Goal: Communication & Community: Participate in discussion

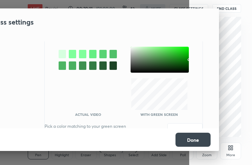
scroll to position [66, 0]
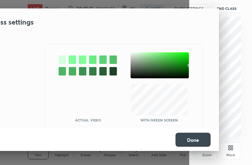
click at [59, 59] on div at bounding box center [62, 59] width 7 height 8
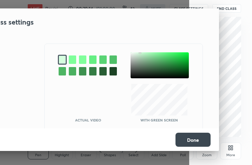
click at [200, 138] on button "Done" at bounding box center [192, 140] width 35 height 14
click at [136, 57] on div at bounding box center [160, 65] width 58 height 26
click at [187, 138] on button "Done" at bounding box center [192, 140] width 35 height 14
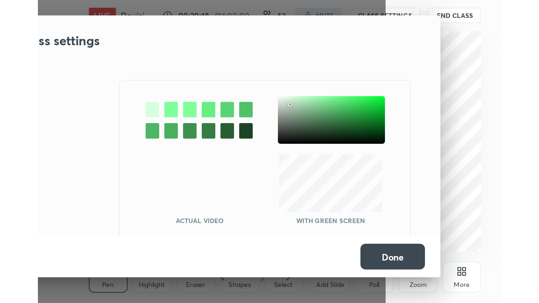
scroll to position [91, 0]
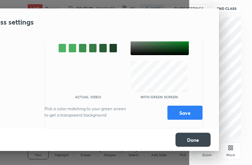
click at [175, 114] on button "Save" at bounding box center [184, 113] width 35 height 14
click at [191, 140] on button "Done" at bounding box center [192, 140] width 35 height 14
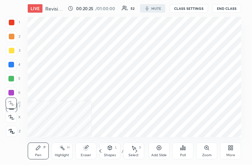
click at [232, 149] on icon at bounding box center [232, 149] width 2 height 2
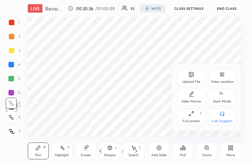
click at [187, 118] on div "Full screen F" at bounding box center [191, 116] width 28 height 17
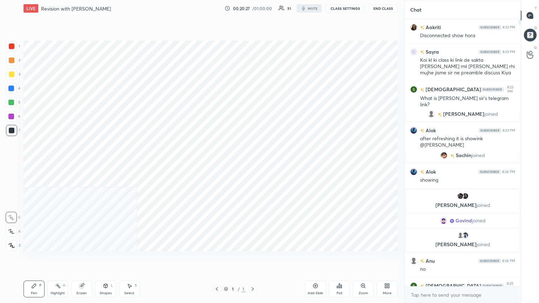
scroll to position [0, 0]
click at [252, 165] on div "More" at bounding box center [385, 289] width 21 height 17
click at [252, 165] on div at bounding box center [269, 151] width 539 height 303
click at [252, 165] on body "1 2 3 4 5 6 7 C X Z C X Z E E Erase all H H LIVE Revision with [PERSON_NAME] SI…" at bounding box center [269, 151] width 539 height 303
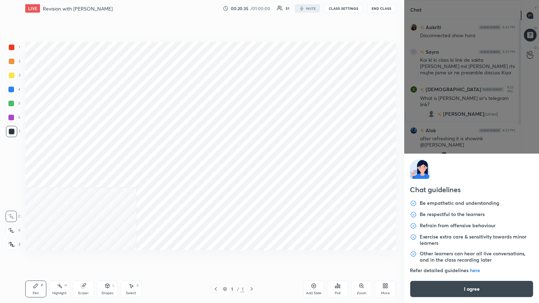
click at [252, 165] on button "I agree" at bounding box center [472, 289] width 124 height 17
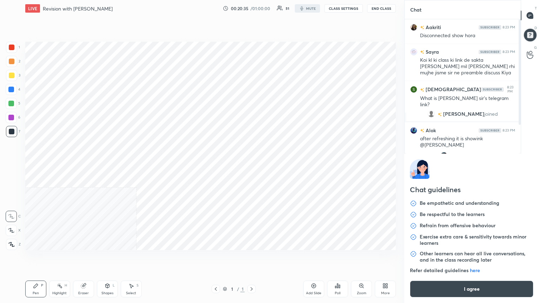
type textarea "x"
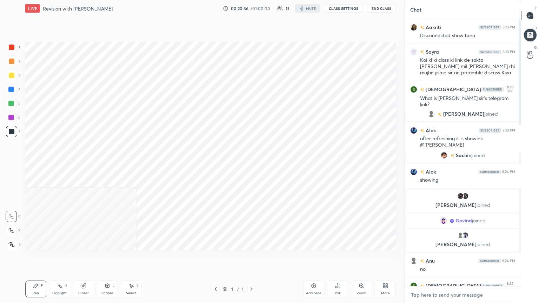
type textarea "A"
type textarea "x"
type textarea "Am"
type textarea "x"
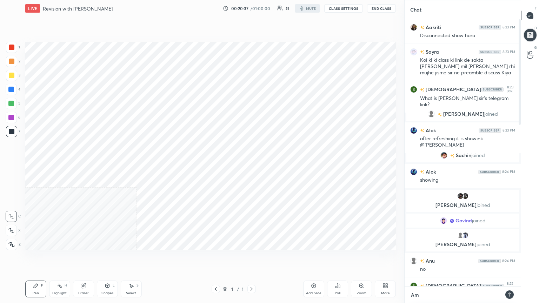
type textarea "Am"
type textarea "x"
type textarea "Am I"
type textarea "x"
type textarea "Am I"
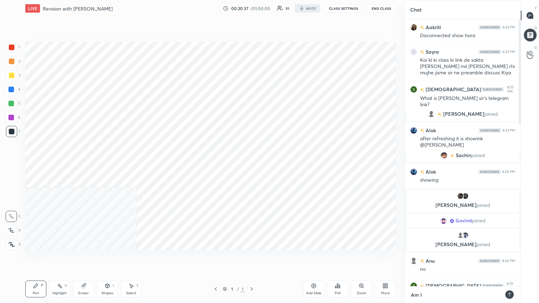
type textarea "x"
type textarea "Am I v"
type textarea "x"
type textarea "Am I vi"
type textarea "x"
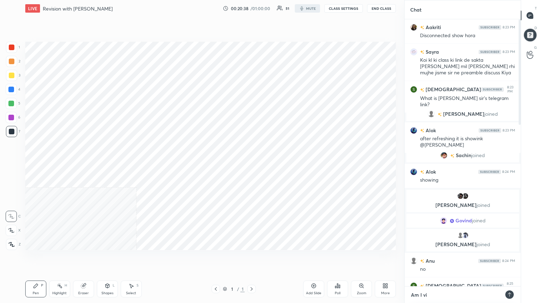
type textarea "Am I vis"
type textarea "x"
type textarea "Am I visi"
type textarea "x"
type textarea "Am I visib"
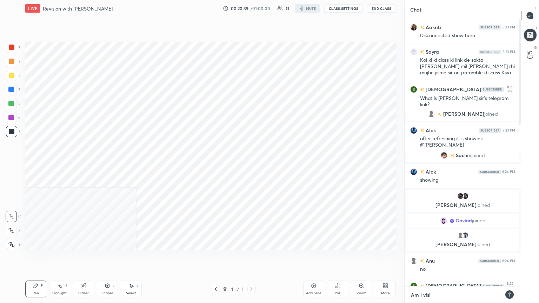
type textarea "x"
type textarea "Am I visibl"
type textarea "x"
type textarea "Am I visible"
type textarea "x"
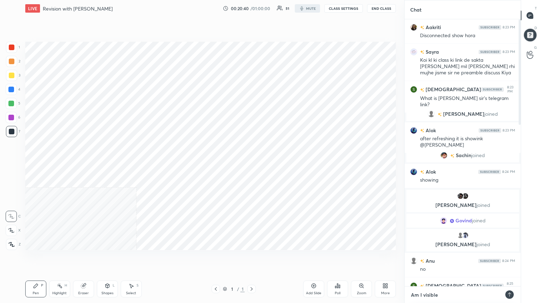
type textarea "Am I visible?"
type textarea "x"
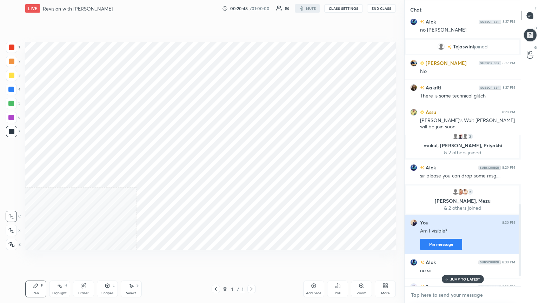
scroll to position [662, 0]
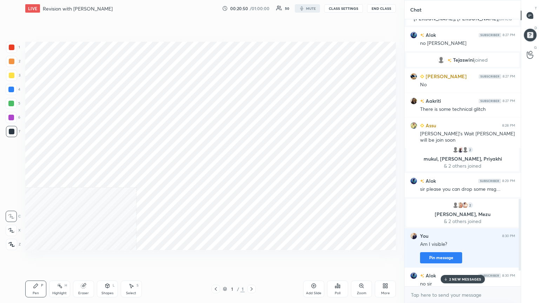
click at [252, 165] on icon at bounding box center [386, 286] width 6 height 6
click at [252, 7] on div at bounding box center [269, 151] width 539 height 303
click at [252, 7] on button "CLASS SETTINGS" at bounding box center [343, 8] width 39 height 8
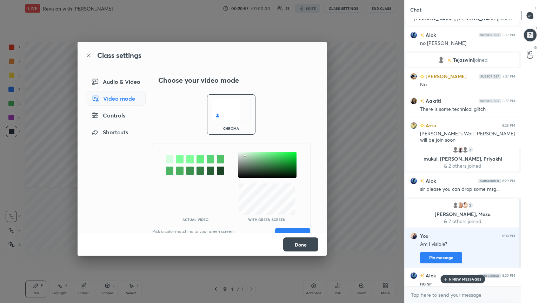
click at [134, 80] on div "Audio & Video" at bounding box center [116, 82] width 60 height 14
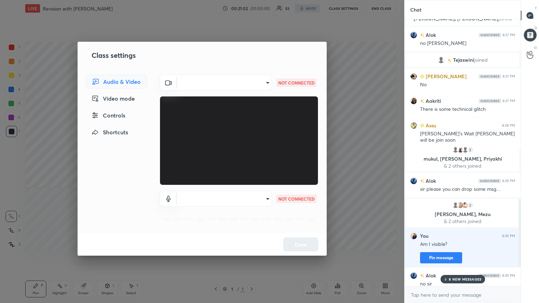
type textarea "x"
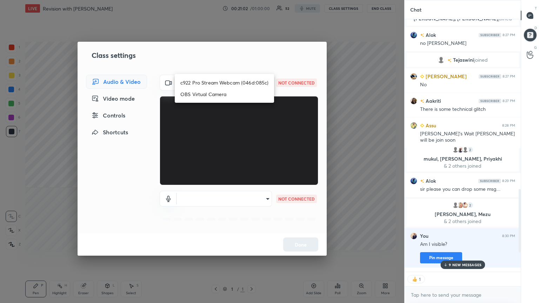
scroll to position [2, 2]
click at [252, 79] on body "1 2 3 4 5 6 7 C X Z C X Z E E Erase all H H LIVE Revision with [PERSON_NAME] SI…" at bounding box center [269, 151] width 539 height 303
click at [252, 79] on li "c922 Pro Stream Webcam (046d:085c)" at bounding box center [224, 83] width 99 height 12
type input "d3c1f6b94c3057776fc4d89973a0347e4c3141064a6f2825678101a250703828"
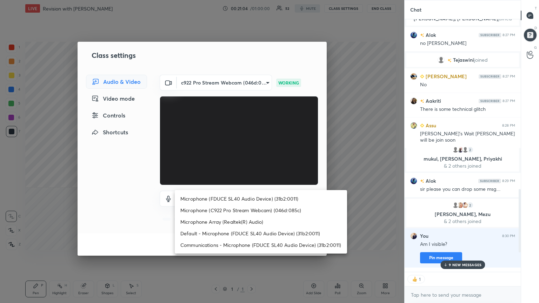
click at [248, 165] on body "1 2 3 4 5 6 7 C X Z C X Z E E Erase all H H LIVE Revision with [PERSON_NAME] SI…" at bounding box center [269, 151] width 539 height 303
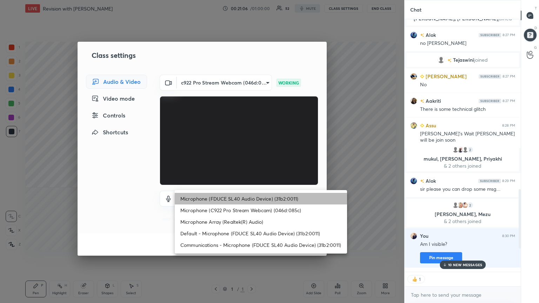
click at [244, 165] on li "Microphone (FDUCE SL40 Audio Device) (31b2:0011)" at bounding box center [261, 199] width 172 height 12
type input "5f786f11bf6a57e6fd60b878f5f609061666ae3022670815c859cd7adb1930df"
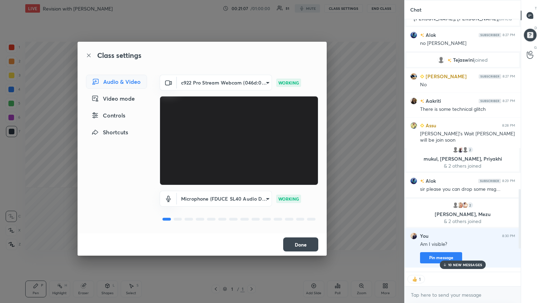
click at [252, 165] on button "Done" at bounding box center [300, 245] width 35 height 14
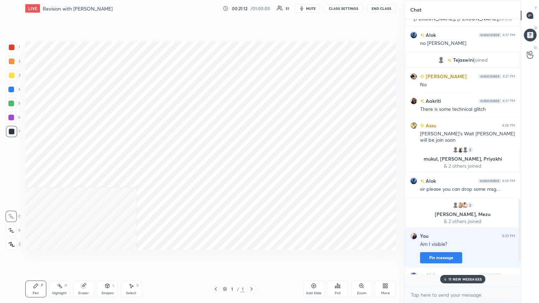
scroll to position [265, 114]
click at [252, 165] on icon at bounding box center [387, 287] width 2 height 2
click at [252, 165] on div "Dark Mode" at bounding box center [376, 240] width 18 height 4
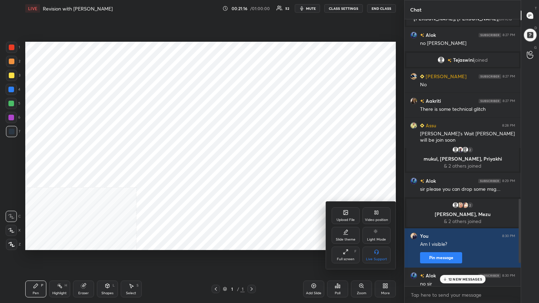
click at [252, 165] on div at bounding box center [269, 151] width 539 height 303
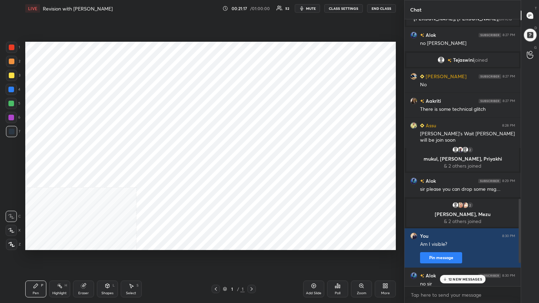
click at [252, 165] on icon at bounding box center [386, 286] width 6 height 6
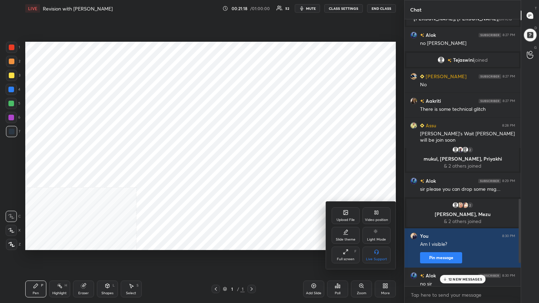
click at [252, 165] on icon at bounding box center [346, 213] width 4 height 4
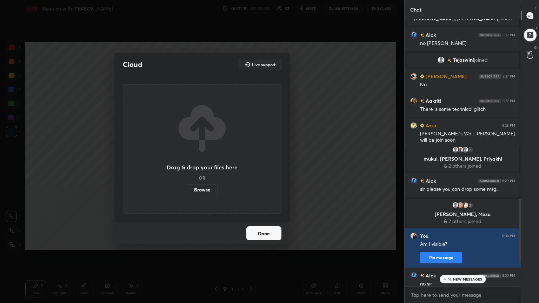
click at [252, 165] on p "14 NEW MESSAGES" at bounding box center [465, 279] width 34 height 4
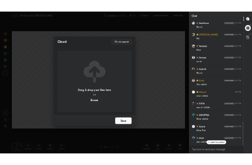
scroll to position [1159, 0]
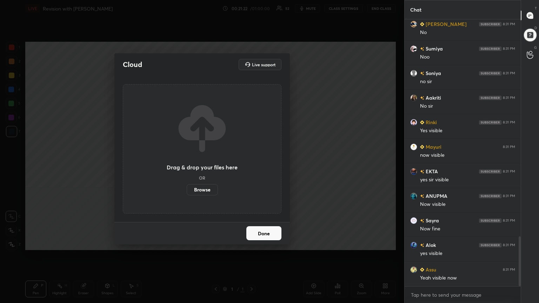
click at [208, 165] on label "Browse" at bounding box center [202, 189] width 31 height 11
click at [187, 165] on input "Browse" at bounding box center [187, 189] width 0 height 11
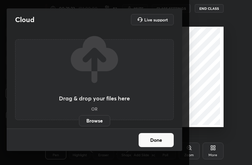
scroll to position [34978, 34879]
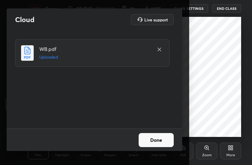
click at [151, 142] on button "Done" at bounding box center [156, 140] width 35 height 14
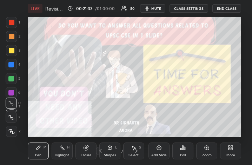
click at [231, 152] on div "More" at bounding box center [230, 150] width 21 height 17
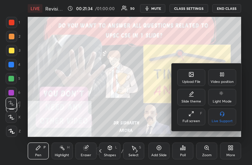
click at [197, 118] on div "Full screen F" at bounding box center [191, 116] width 28 height 17
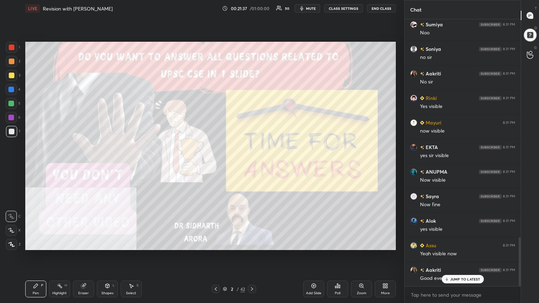
scroll to position [1208, 0]
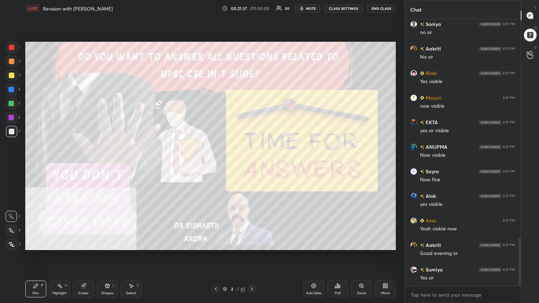
click at [252, 165] on div "More" at bounding box center [385, 289] width 21 height 17
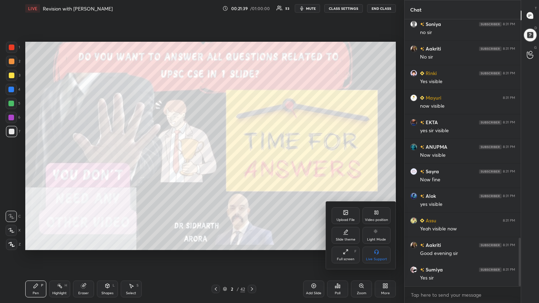
click at [252, 165] on icon at bounding box center [377, 213] width 6 height 6
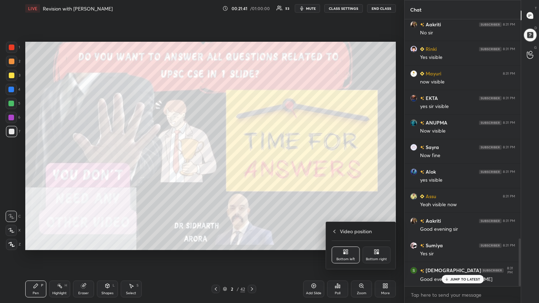
click at [252, 165] on div "Bottom right" at bounding box center [377, 255] width 28 height 17
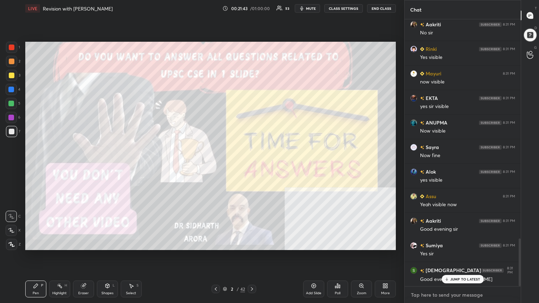
click at [252, 165] on textarea at bounding box center [462, 295] width 105 height 11
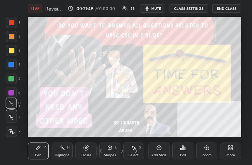
scroll to position [34978, 34874]
click at [232, 145] on icon at bounding box center [231, 148] width 6 height 6
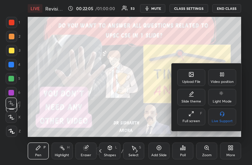
click at [194, 116] on icon at bounding box center [191, 114] width 6 height 6
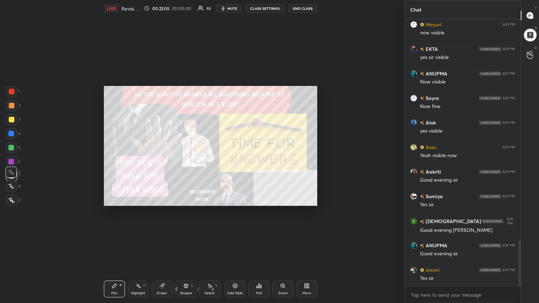
scroll to position [34840, 34591]
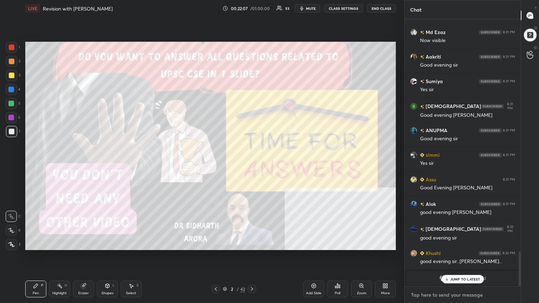
type textarea "x"
click at [252, 165] on textarea at bounding box center [462, 295] width 105 height 11
paste textarea "Welcome to my course- Professional + Precise + Perfect. Join Team SIDLIVE 👍🏻👍🏻👍…"
type textarea "Welcome to my course- Professional + Precise + Perfect. Join Team SIDLIVE 👍🏻👍🏻👍…"
type textarea "x"
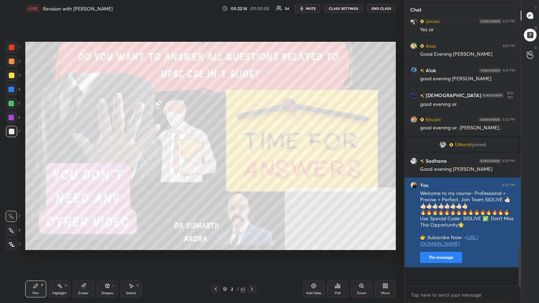
click at [252, 165] on button "Pin message" at bounding box center [441, 257] width 42 height 11
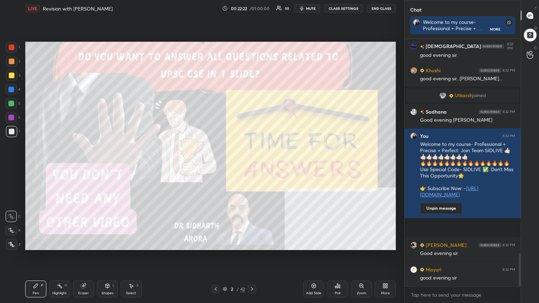
drag, startPoint x: 10, startPoint y: 74, endPoint x: 25, endPoint y: 174, distance: 101.1
click at [9, 74] on div at bounding box center [12, 76] width 6 height 6
click at [7, 165] on div at bounding box center [11, 244] width 11 height 11
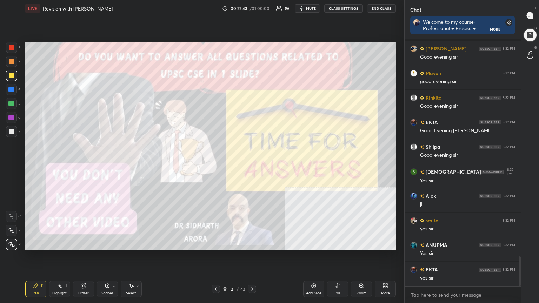
click at [227, 165] on div "Pen P Highlight H Eraser Shapes L Select S 2 / 42 Add Slide Poll Zoom More" at bounding box center [210, 289] width 371 height 28
click at [224, 165] on icon at bounding box center [225, 289] width 4 height 4
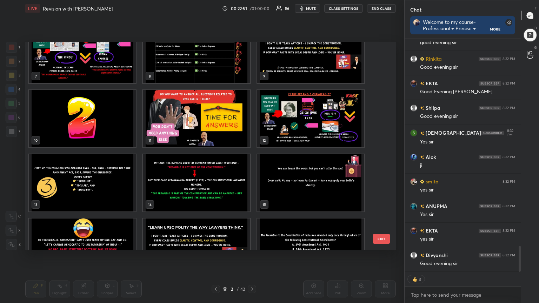
click at [238, 128] on img "grid" at bounding box center [196, 118] width 107 height 57
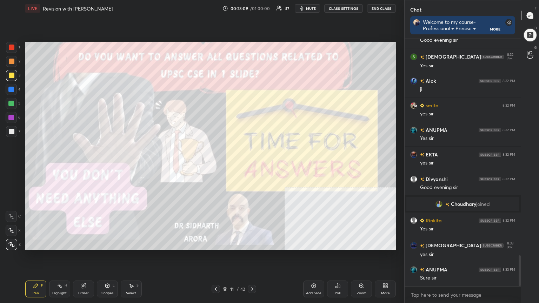
click at [225, 165] on icon at bounding box center [225, 289] width 4 height 4
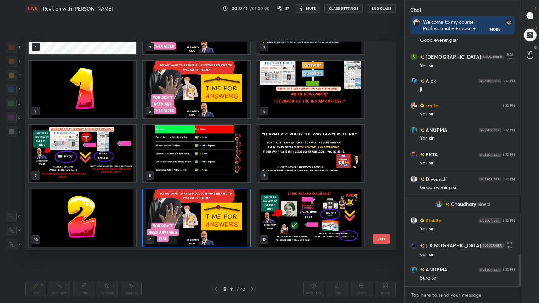
click at [252, 165] on img "grid" at bounding box center [310, 218] width 107 height 57
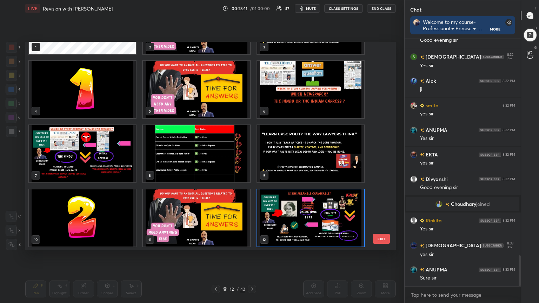
click at [252, 165] on img "grid" at bounding box center [310, 218] width 107 height 57
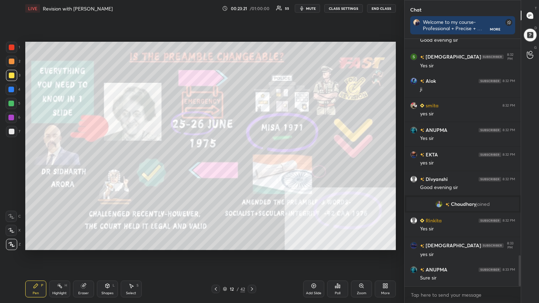
click at [11, 70] on div at bounding box center [11, 75] width 11 height 11
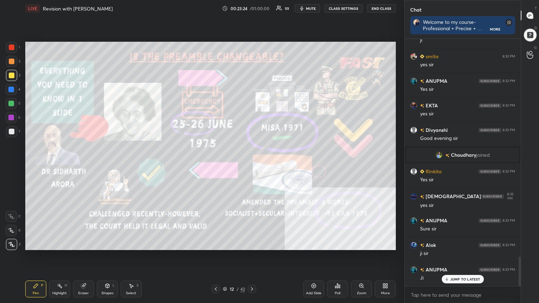
scroll to position [1818, 0]
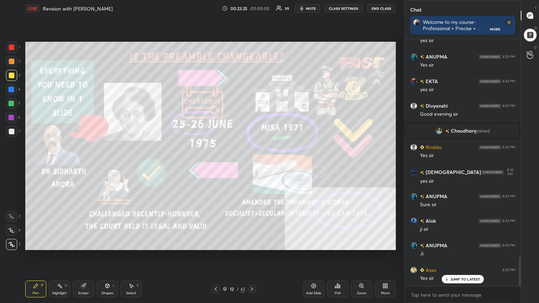
click at [108, 165] on icon at bounding box center [108, 286] width 6 height 6
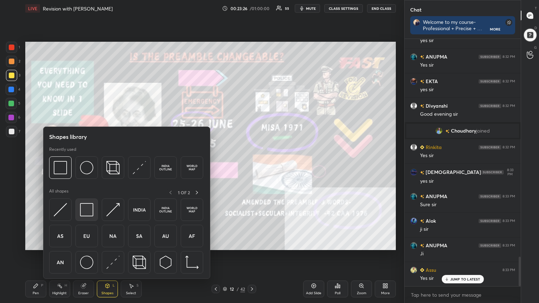
click at [90, 165] on img at bounding box center [86, 209] width 13 height 13
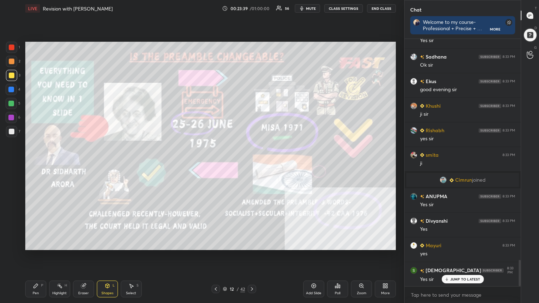
scroll to position [2204, 0]
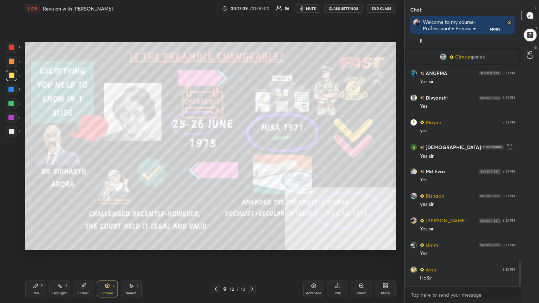
click at [10, 45] on div at bounding box center [12, 48] width 6 height 6
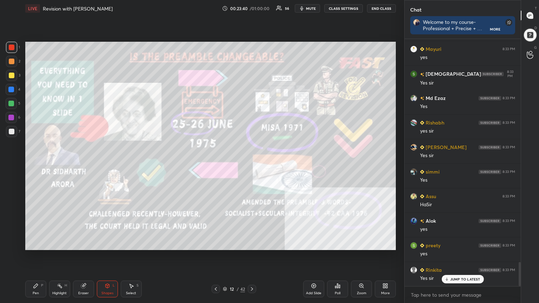
click at [33, 165] on div "Pen P" at bounding box center [35, 289] width 21 height 17
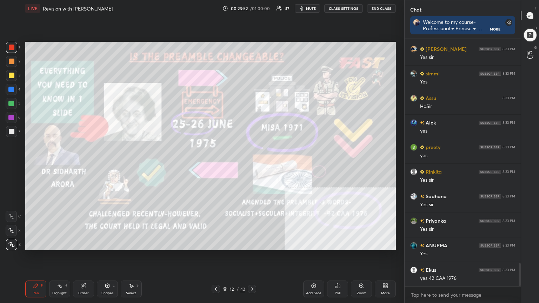
scroll to position [2400, 0]
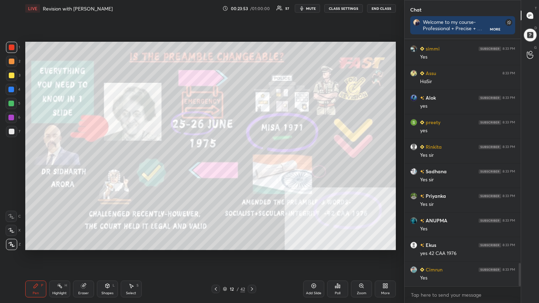
drag, startPoint x: 317, startPoint y: 287, endPoint x: 304, endPoint y: 287, distance: 13.0
click at [252, 165] on div "Add Slide" at bounding box center [313, 289] width 21 height 17
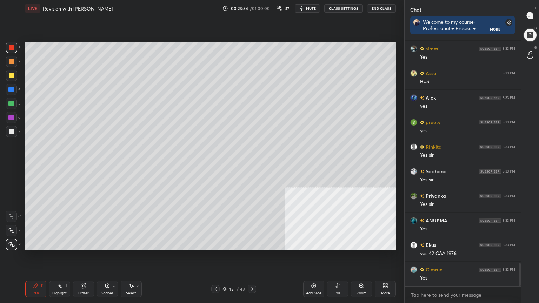
scroll to position [2425, 0]
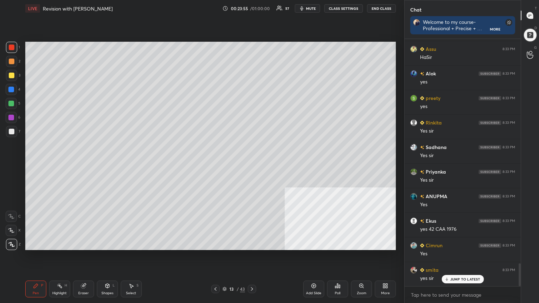
click at [11, 73] on div at bounding box center [12, 76] width 6 height 6
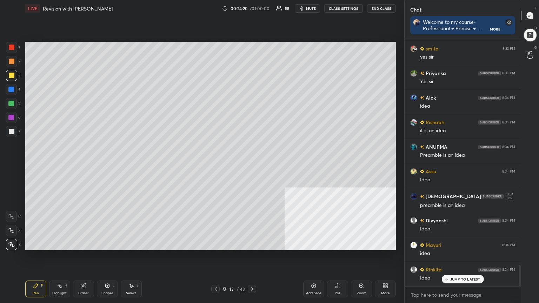
scroll to position [2670, 0]
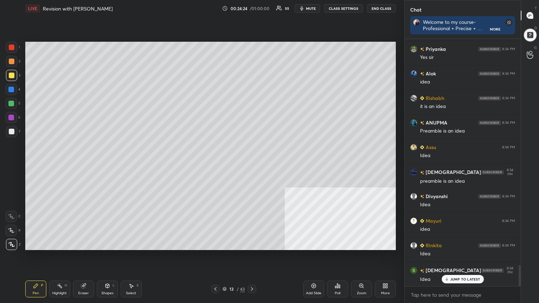
click at [11, 62] on div at bounding box center [12, 62] width 6 height 6
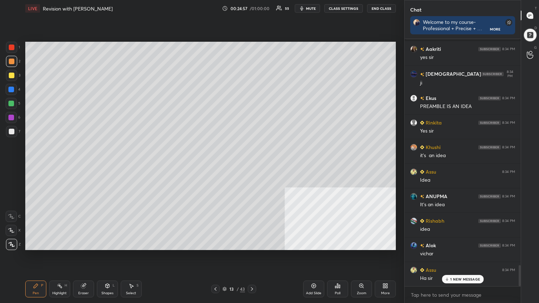
scroll to position [2678, 0]
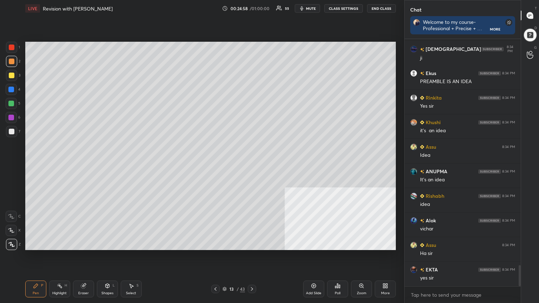
click at [11, 75] on div at bounding box center [12, 76] width 6 height 6
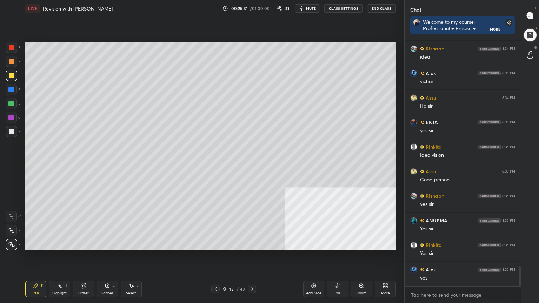
scroll to position [2843, 0]
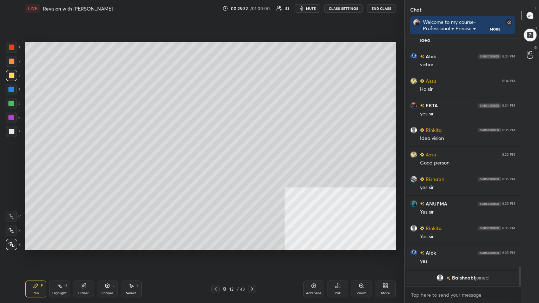
drag, startPoint x: 9, startPoint y: 88, endPoint x: 14, endPoint y: 89, distance: 5.4
click at [10, 87] on div at bounding box center [11, 90] width 6 height 6
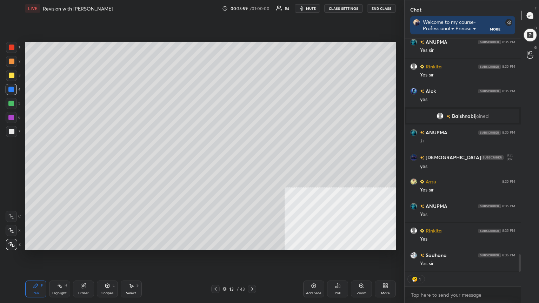
scroll to position [2928, 0]
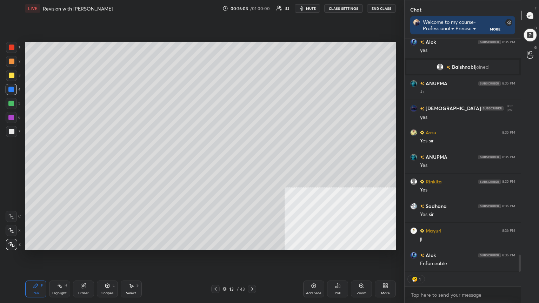
drag, startPoint x: 317, startPoint y: 289, endPoint x: 277, endPoint y: 273, distance: 42.7
click at [252, 165] on div "Add Slide" at bounding box center [313, 289] width 21 height 17
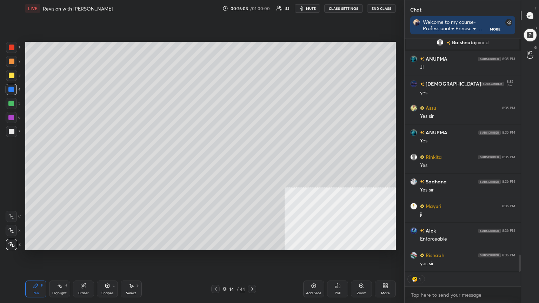
type textarea "x"
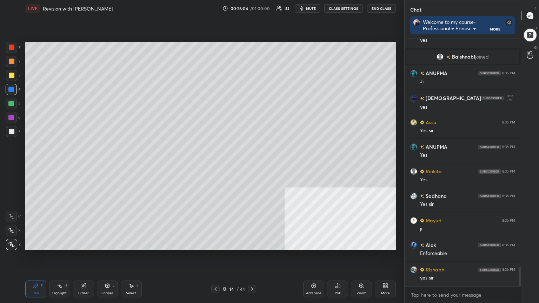
scroll to position [2962, 0]
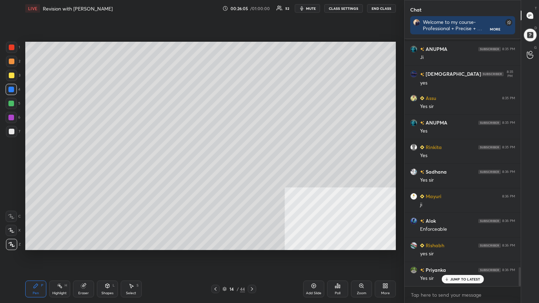
click at [105, 165] on icon at bounding box center [108, 286] width 6 height 6
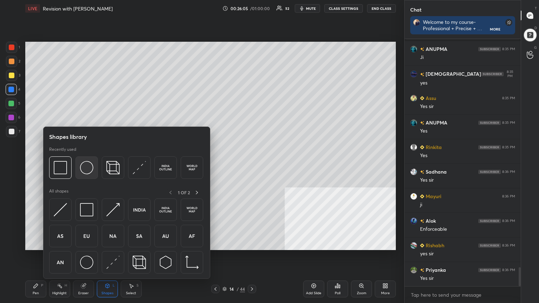
scroll to position [2987, 0]
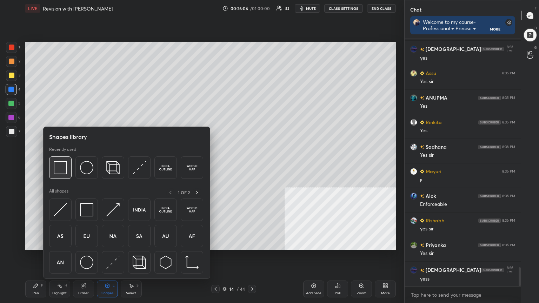
click at [59, 163] on img at bounding box center [60, 167] width 13 height 13
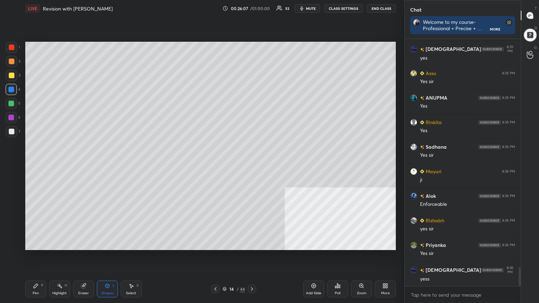
click at [12, 130] on div at bounding box center [12, 132] width 6 height 6
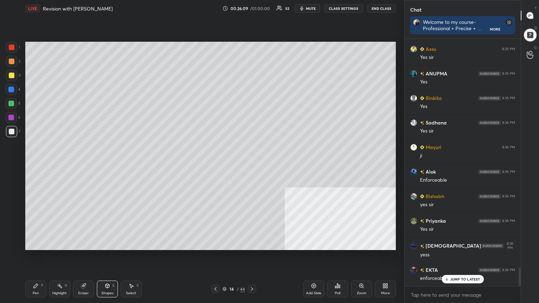
drag, startPoint x: 27, startPoint y: 290, endPoint x: 56, endPoint y: 266, distance: 36.7
click at [28, 165] on div "Pen P" at bounding box center [35, 289] width 21 height 17
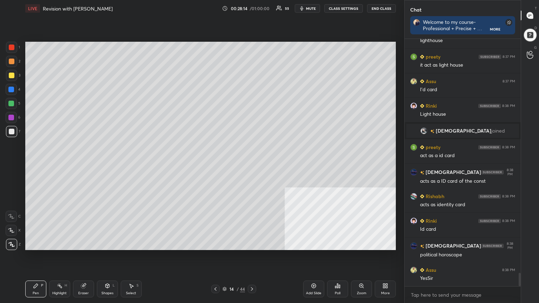
scroll to position [4381, 0]
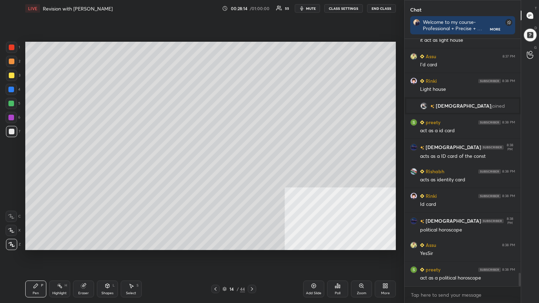
click at [252, 165] on div "Add Slide" at bounding box center [313, 289] width 21 height 17
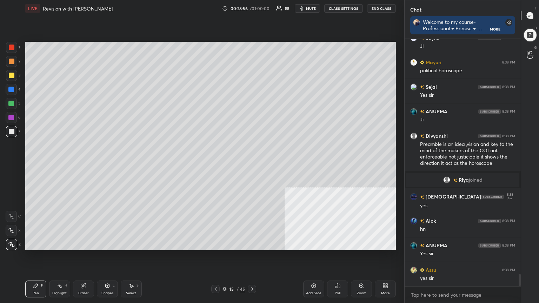
scroll to position [4671, 0]
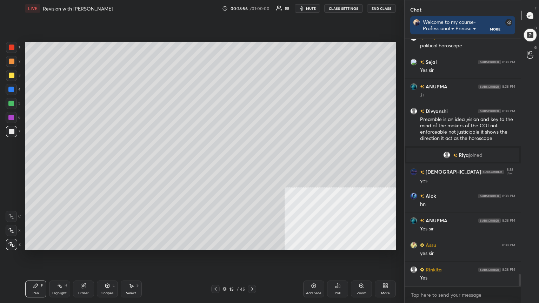
click at [252, 165] on icon at bounding box center [314, 286] width 6 height 6
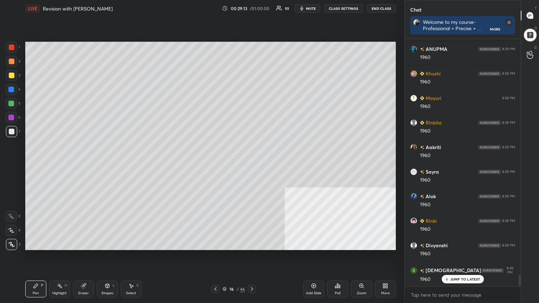
scroll to position [5064, 0]
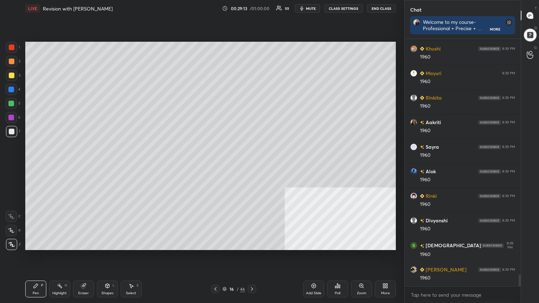
click at [225, 165] on icon at bounding box center [225, 289] width 4 height 4
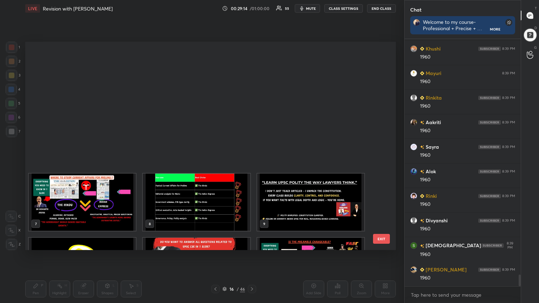
scroll to position [206, 367]
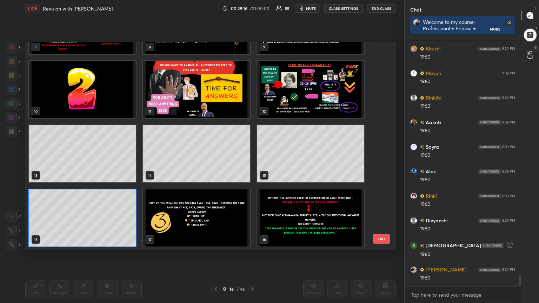
click at [252, 165] on img "grid" at bounding box center [310, 218] width 107 height 57
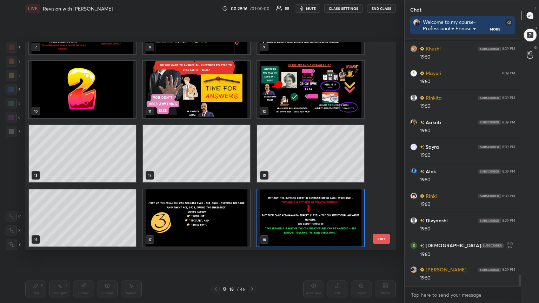
click at [252, 165] on img "grid" at bounding box center [310, 218] width 107 height 57
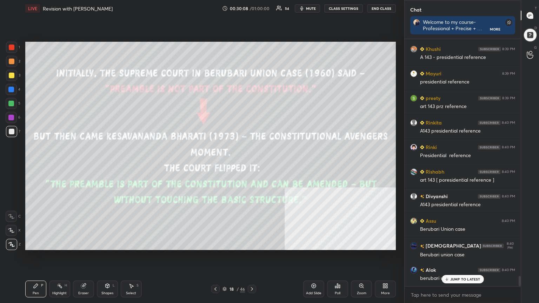
scroll to position [5874, 0]
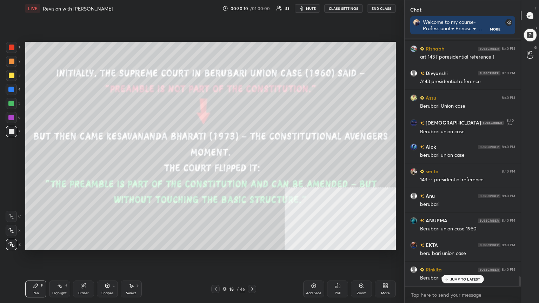
click at [12, 45] on div at bounding box center [12, 48] width 6 height 6
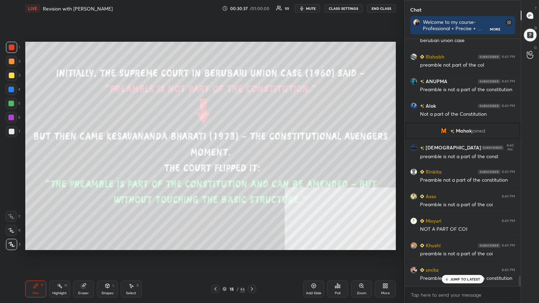
scroll to position [5870, 0]
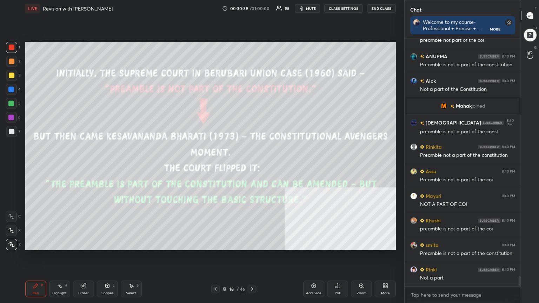
drag, startPoint x: 9, startPoint y: 76, endPoint x: 22, endPoint y: 82, distance: 14.6
click at [10, 76] on div at bounding box center [12, 76] width 6 height 6
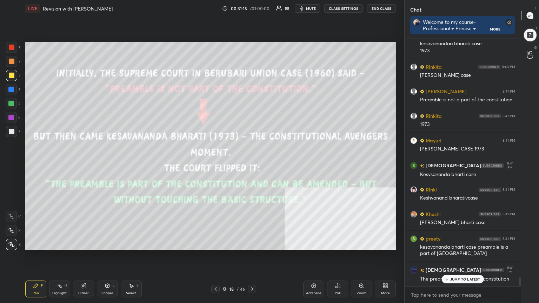
scroll to position [6374, 0]
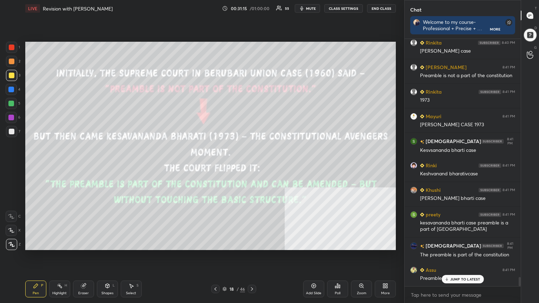
click at [252, 165] on icon at bounding box center [314, 286] width 6 height 6
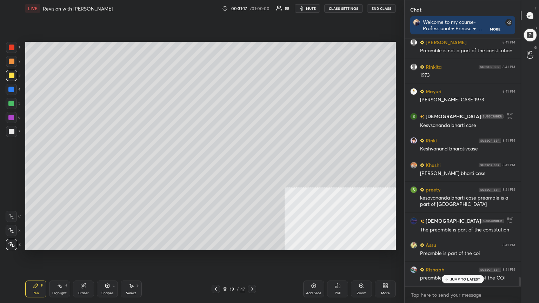
scroll to position [6423, 0]
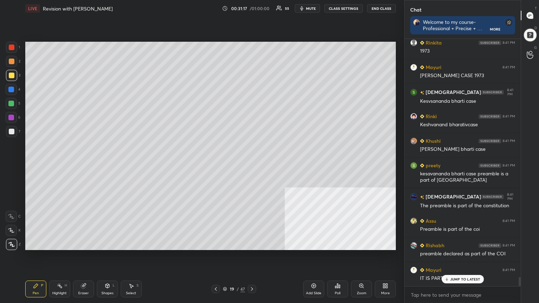
click at [10, 128] on div at bounding box center [11, 131] width 11 height 11
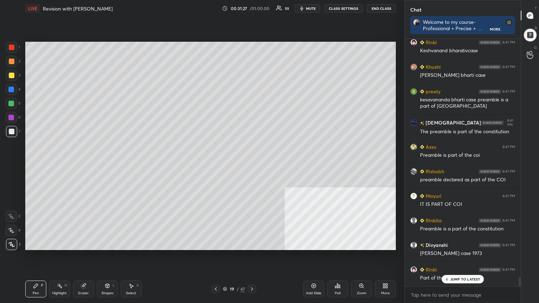
scroll to position [6521, 0]
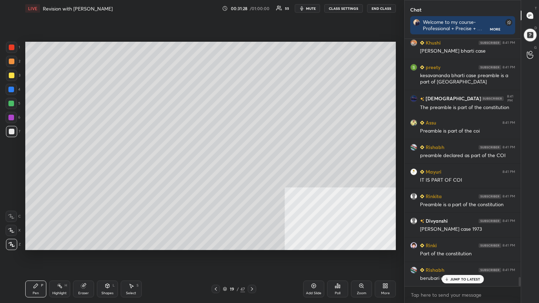
click at [252, 10] on button "CLASS SETTINGS" at bounding box center [343, 8] width 39 height 8
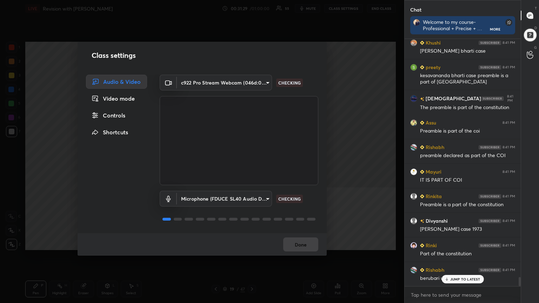
scroll to position [6552, 0]
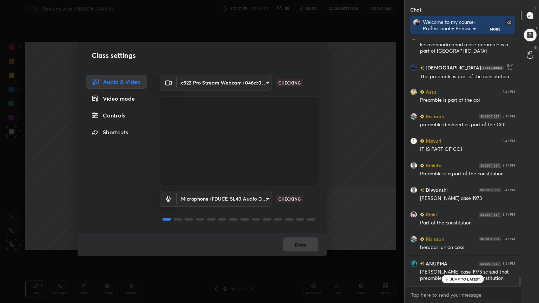
click at [116, 119] on div "Controls" at bounding box center [116, 115] width 61 height 14
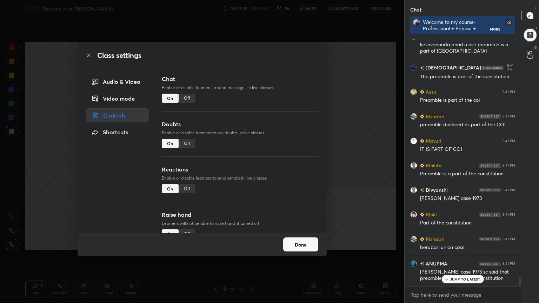
click at [187, 97] on div "Off" at bounding box center [187, 98] width 17 height 9
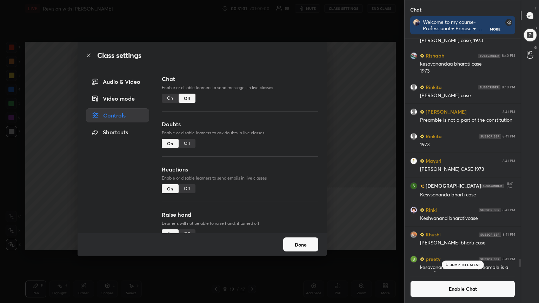
click at [91, 55] on icon at bounding box center [89, 56] width 6 height 6
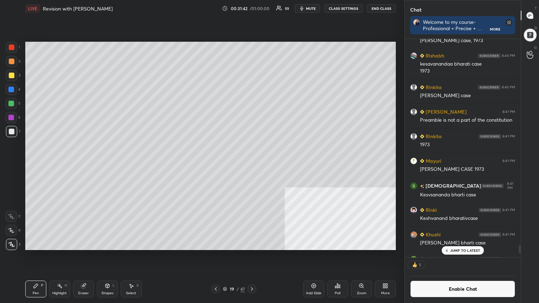
scroll to position [2, 2]
click at [252, 165] on icon at bounding box center [338, 286] width 6 height 6
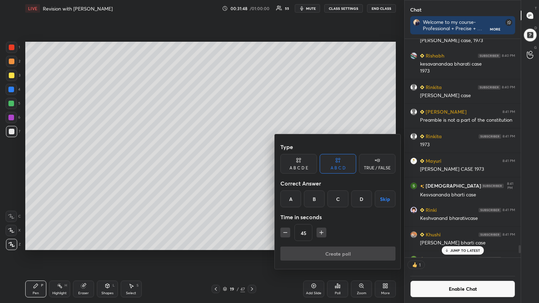
click at [252, 165] on div "A" at bounding box center [290, 199] width 21 height 17
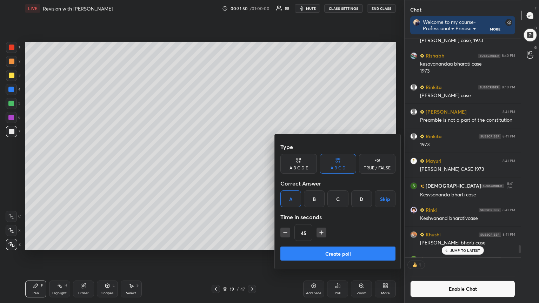
click at [252, 165] on button "Create poll" at bounding box center [337, 254] width 115 height 14
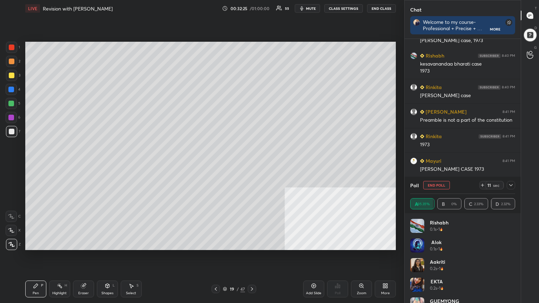
click at [11, 75] on div at bounding box center [12, 76] width 6 height 6
click at [9, 75] on div at bounding box center [12, 76] width 6 height 6
click at [9, 74] on div at bounding box center [12, 76] width 6 height 6
click at [9, 102] on div at bounding box center [11, 104] width 6 height 6
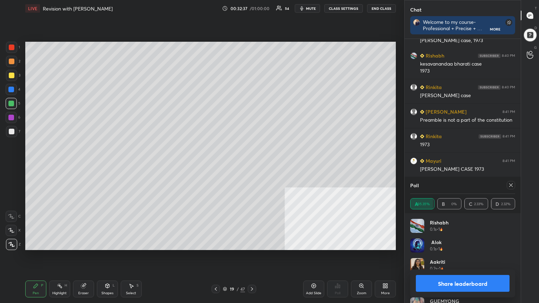
click at [252, 165] on button "Share leaderboard" at bounding box center [463, 283] width 94 height 17
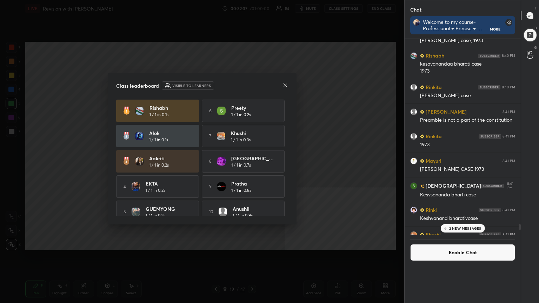
scroll to position [159, 114]
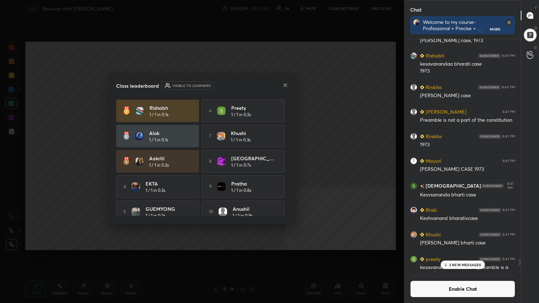
click at [252, 85] on icon at bounding box center [286, 85] width 6 height 6
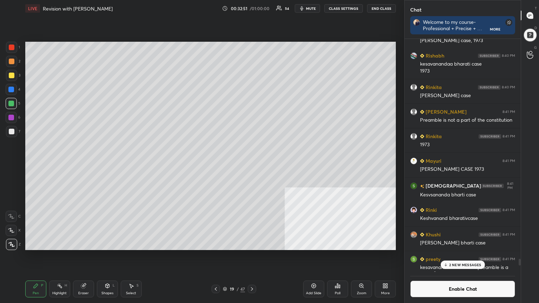
click at [252, 165] on div "Poll" at bounding box center [337, 289] width 21 height 17
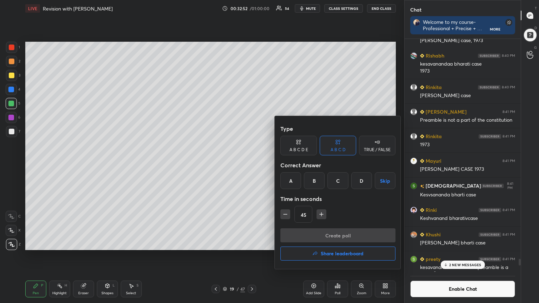
click at [252, 165] on div "B" at bounding box center [314, 180] width 21 height 17
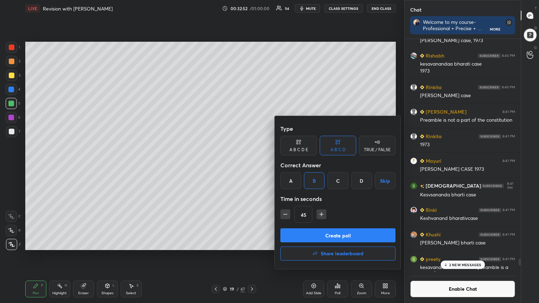
click at [252, 165] on button "Create poll" at bounding box center [337, 235] width 115 height 14
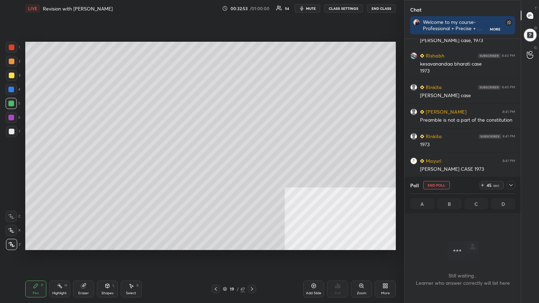
scroll to position [195, 114]
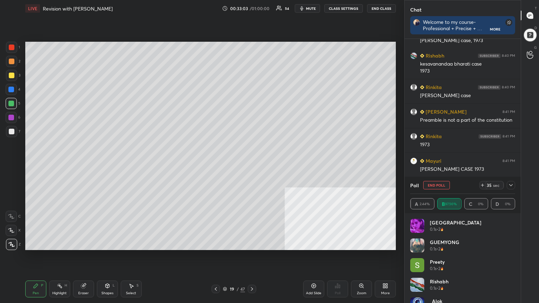
click at [252, 7] on button "CLASS SETTINGS" at bounding box center [343, 8] width 39 height 8
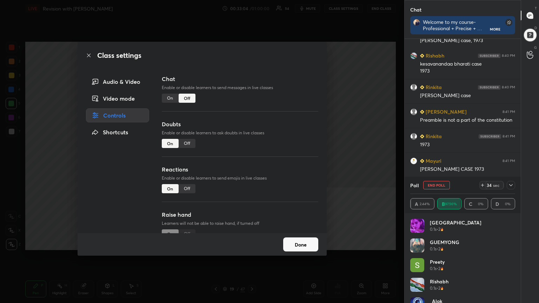
click at [170, 99] on div "On" at bounding box center [170, 98] width 17 height 9
click at [90, 56] on icon at bounding box center [89, 56] width 6 height 6
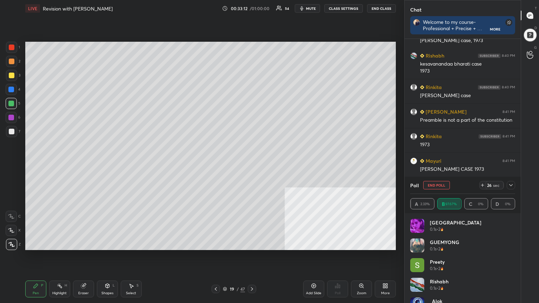
click at [10, 46] on div at bounding box center [12, 48] width 6 height 6
click at [252, 165] on div "Add Slide" at bounding box center [313, 289] width 21 height 17
click at [10, 131] on div at bounding box center [12, 132] width 6 height 6
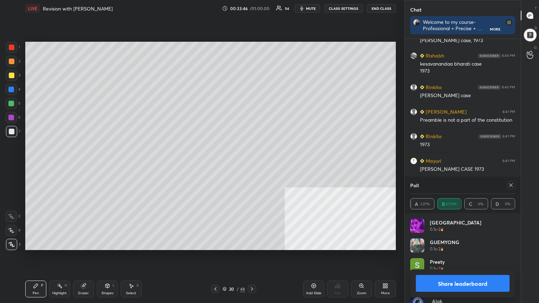
click at [252, 165] on button "Share leaderboard" at bounding box center [463, 283] width 94 height 17
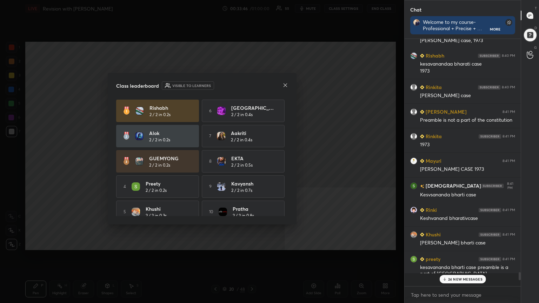
scroll to position [175, 114]
click at [252, 165] on p "24 NEW MESSAGES" at bounding box center [465, 279] width 34 height 4
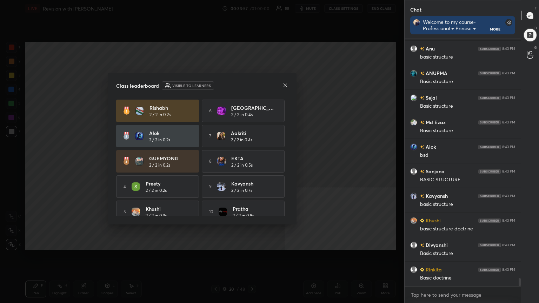
scroll to position [7215, 0]
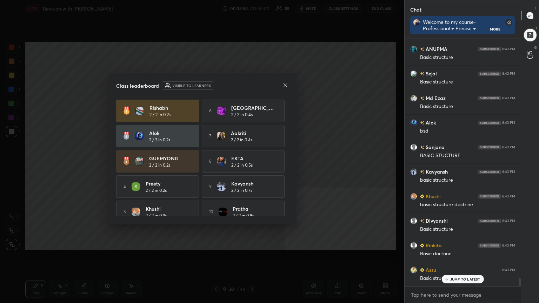
click at [252, 85] on icon at bounding box center [286, 85] width 6 height 6
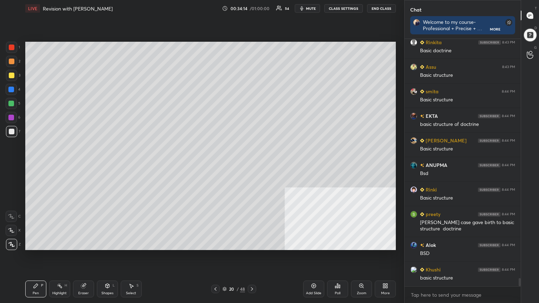
scroll to position [7442, 0]
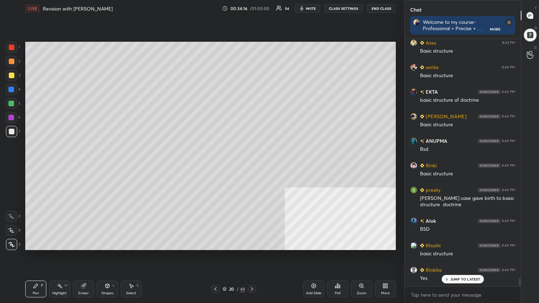
click at [252, 165] on div "Add Slide" at bounding box center [313, 289] width 21 height 17
drag, startPoint x: 11, startPoint y: 74, endPoint x: 16, endPoint y: 72, distance: 5.2
click at [11, 74] on div at bounding box center [12, 76] width 6 height 6
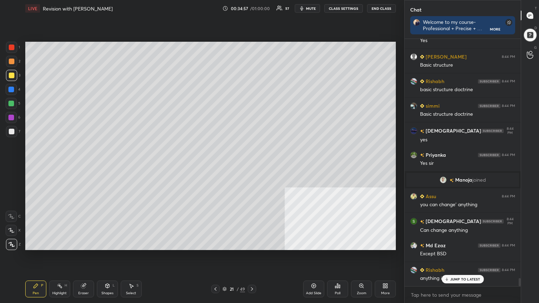
scroll to position [7269, 0]
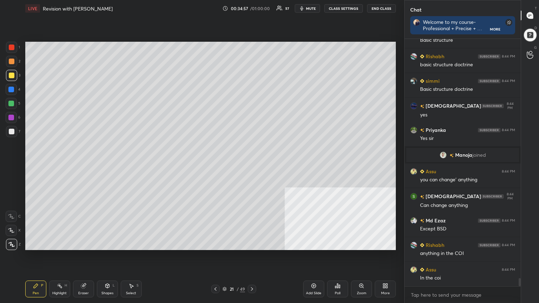
click at [12, 102] on div at bounding box center [11, 104] width 6 height 6
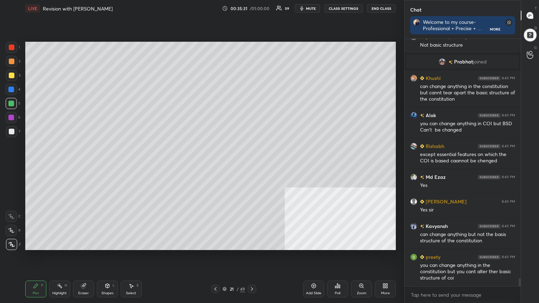
scroll to position [7525, 0]
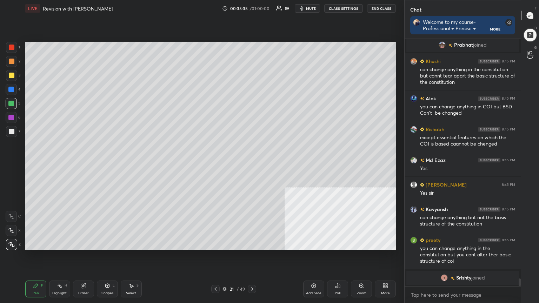
drag, startPoint x: 310, startPoint y: 290, endPoint x: 270, endPoint y: 284, distance: 41.2
click at [252, 165] on div "Add Slide" at bounding box center [313, 289] width 21 height 17
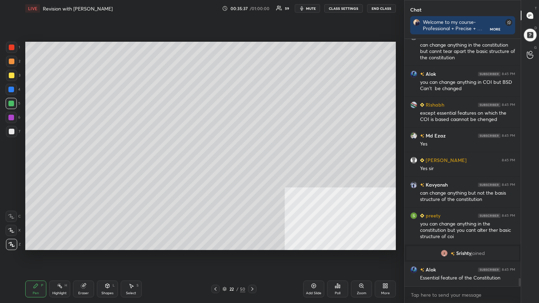
click at [13, 131] on div at bounding box center [12, 132] width 6 height 6
click at [107, 165] on div "Shapes L" at bounding box center [107, 289] width 21 height 17
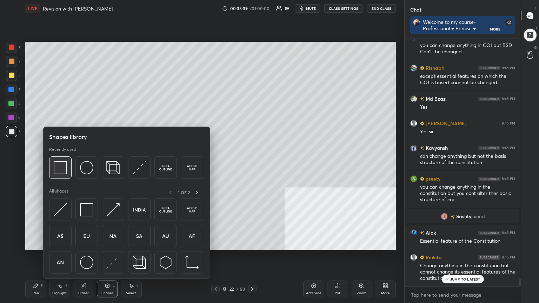
click at [62, 165] on img at bounding box center [60, 167] width 13 height 13
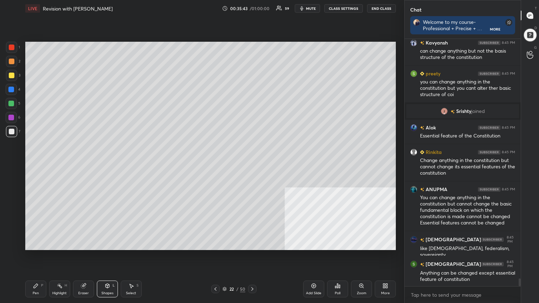
scroll to position [7647, 0]
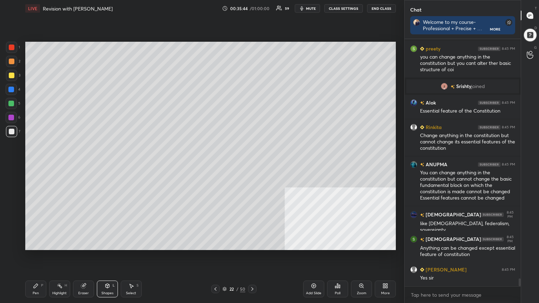
click at [109, 165] on div "Shapes L" at bounding box center [107, 289] width 21 height 17
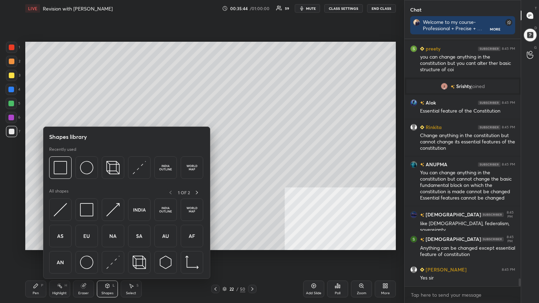
scroll to position [7696, 0]
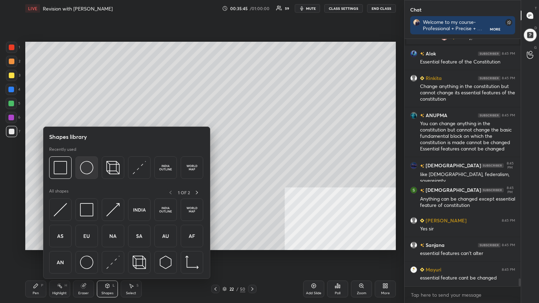
click at [90, 165] on img at bounding box center [86, 167] width 13 height 13
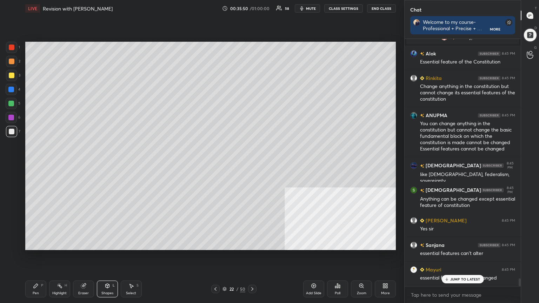
scroll to position [7720, 0]
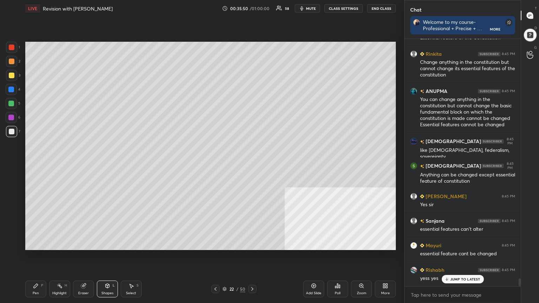
click at [38, 165] on icon at bounding box center [36, 286] width 6 height 6
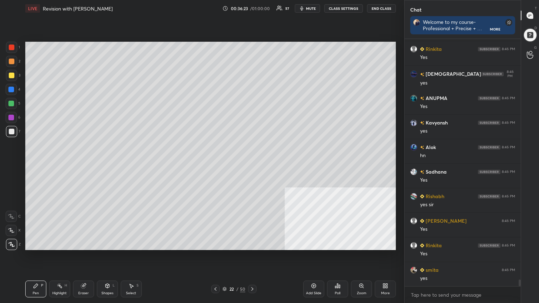
scroll to position [8728, 0]
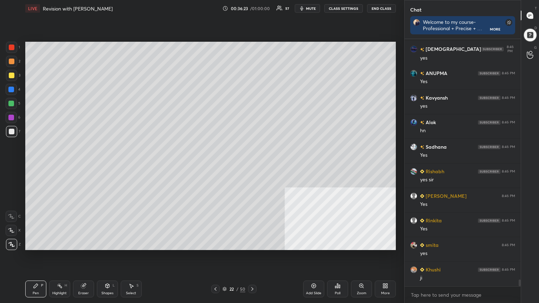
drag, startPoint x: 10, startPoint y: 74, endPoint x: 21, endPoint y: 74, distance: 11.2
click at [10, 74] on div at bounding box center [12, 76] width 6 height 6
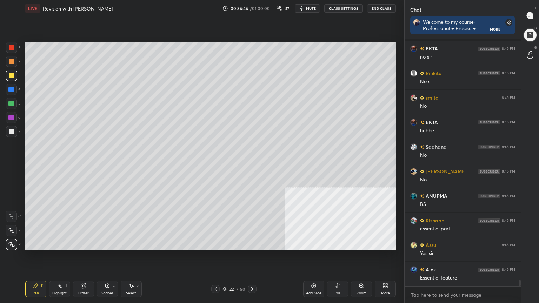
scroll to position [9367, 0]
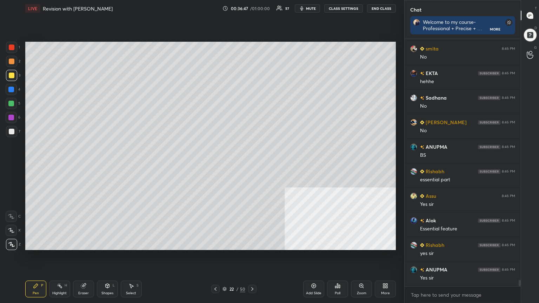
click at [252, 165] on icon at bounding box center [314, 286] width 5 height 5
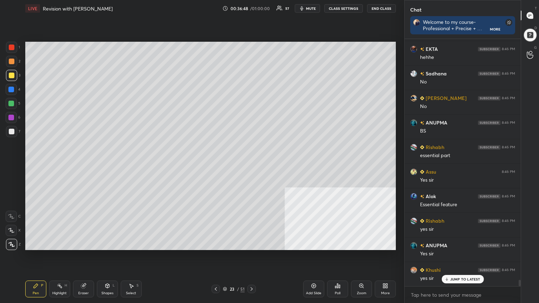
click at [11, 101] on div at bounding box center [11, 104] width 6 height 6
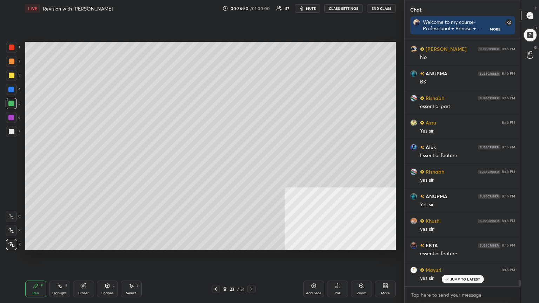
click at [11, 59] on div at bounding box center [12, 62] width 6 height 6
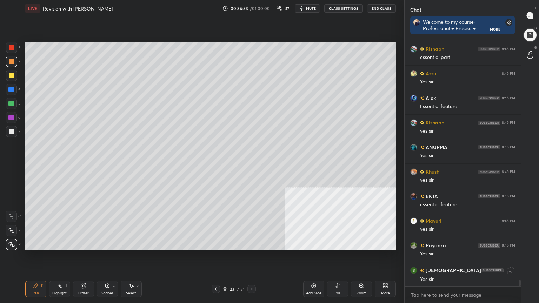
scroll to position [9538, 0]
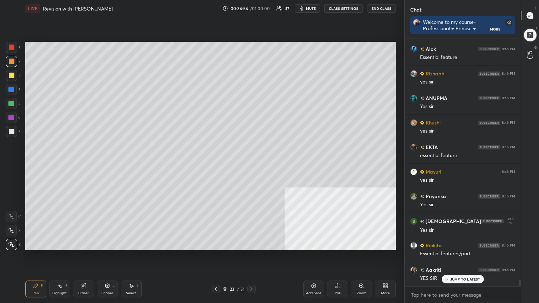
click at [225, 165] on icon at bounding box center [225, 288] width 4 height 2
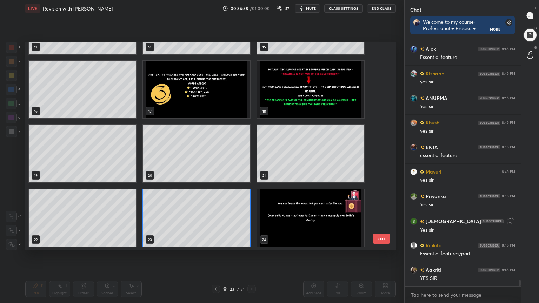
scroll to position [9563, 0]
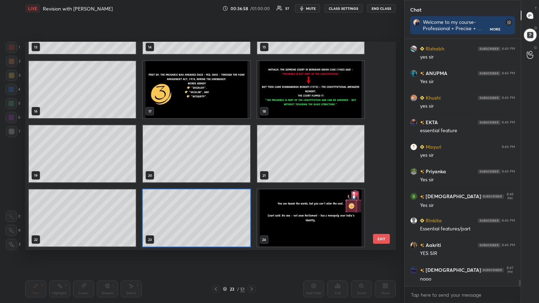
click at [252, 165] on img "grid" at bounding box center [310, 218] width 107 height 57
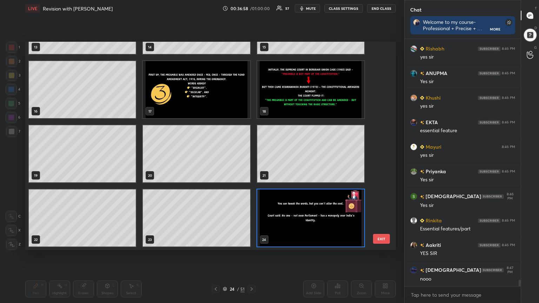
click at [252, 165] on img "grid" at bounding box center [310, 218] width 107 height 57
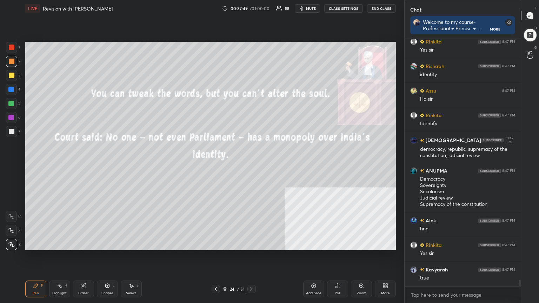
scroll to position [9496, 0]
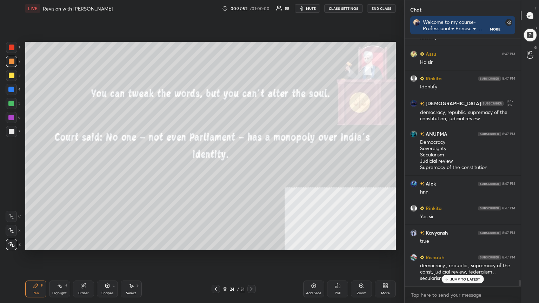
click at [225, 165] on icon at bounding box center [225, 289] width 4 height 1
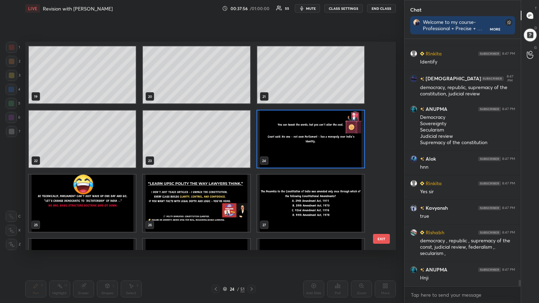
scroll to position [9545, 0]
click at [106, 165] on img "grid" at bounding box center [82, 203] width 107 height 57
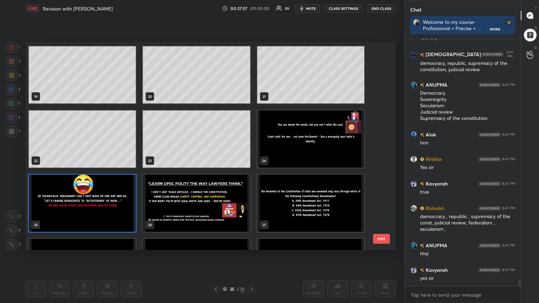
click at [105, 165] on img "grid" at bounding box center [82, 203] width 107 height 57
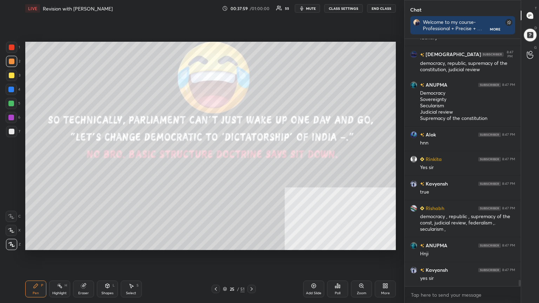
click at [10, 74] on div at bounding box center [12, 76] width 6 height 6
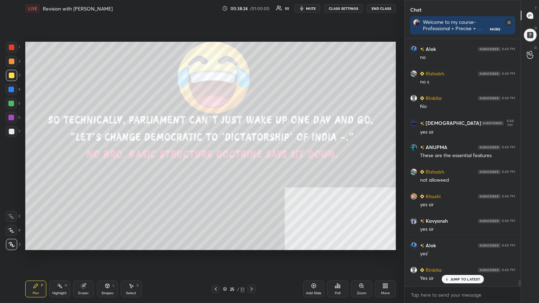
scroll to position [9716, 0]
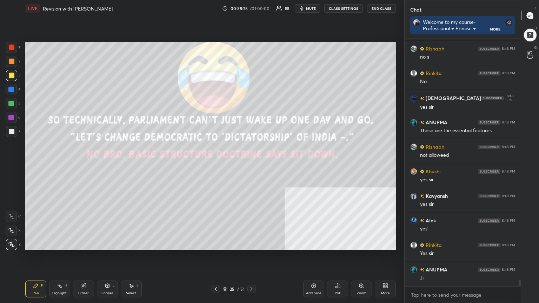
click at [216, 165] on icon at bounding box center [216, 289] width 2 height 4
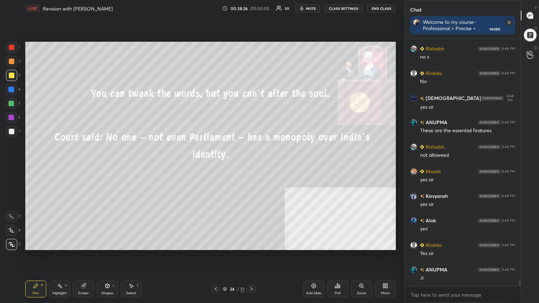
scroll to position [9765, 0]
click at [216, 165] on icon at bounding box center [216, 289] width 2 height 4
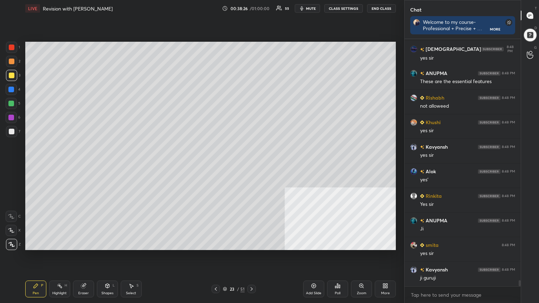
click at [215, 165] on icon at bounding box center [216, 289] width 6 height 6
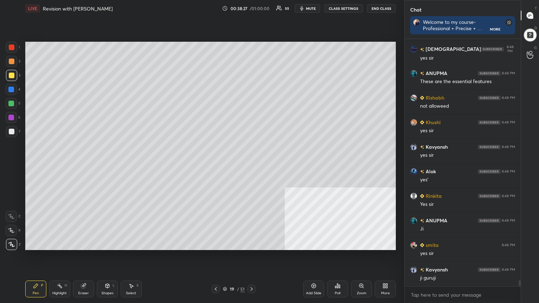
scroll to position [9790, 0]
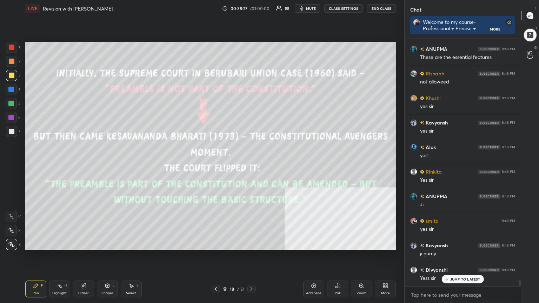
click at [215, 165] on icon at bounding box center [216, 289] width 6 height 6
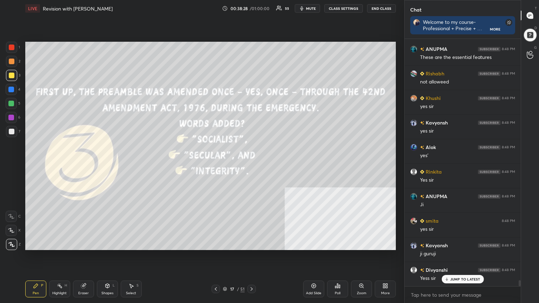
click at [214, 165] on icon at bounding box center [216, 289] width 6 height 6
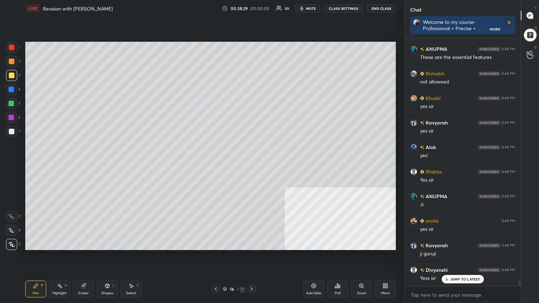
click at [214, 165] on icon at bounding box center [216, 289] width 6 height 6
click at [215, 165] on icon at bounding box center [216, 289] width 6 height 6
click at [214, 165] on icon at bounding box center [216, 289] width 6 height 6
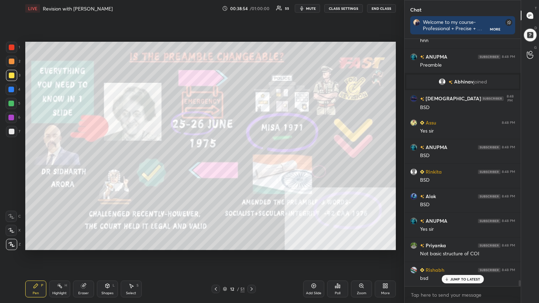
scroll to position [9966, 0]
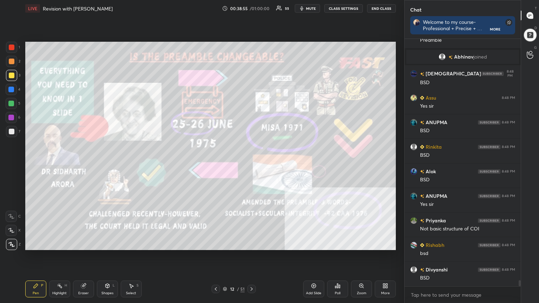
click at [225, 165] on icon at bounding box center [225, 288] width 4 height 2
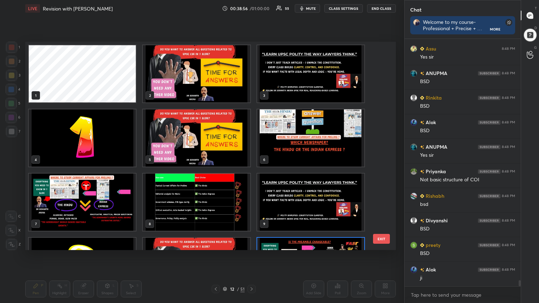
scroll to position [206, 367]
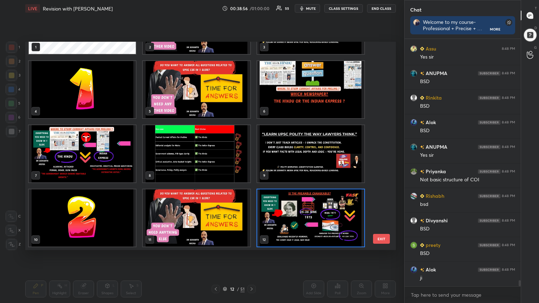
click at [225, 165] on icon at bounding box center [225, 288] width 4 height 2
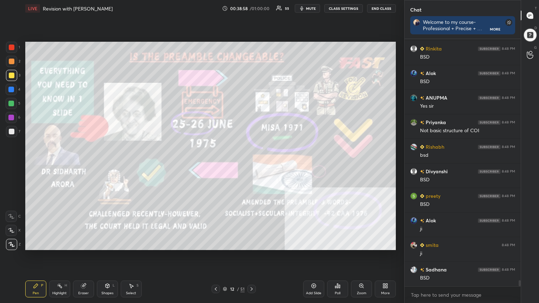
scroll to position [10089, 0]
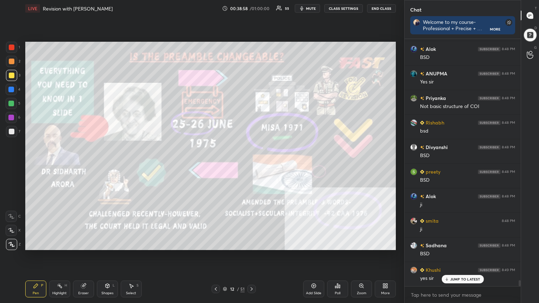
click at [226, 165] on icon at bounding box center [225, 289] width 4 height 1
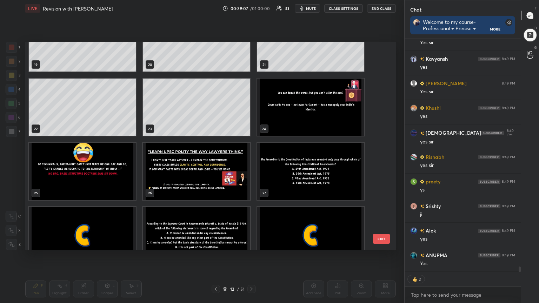
drag, startPoint x: 379, startPoint y: 143, endPoint x: 381, endPoint y: 134, distance: 9.3
click at [252, 134] on div "19 20 21 22 23 24 25 26 27 28 29 30 31 32 33" at bounding box center [204, 146] width 358 height 208
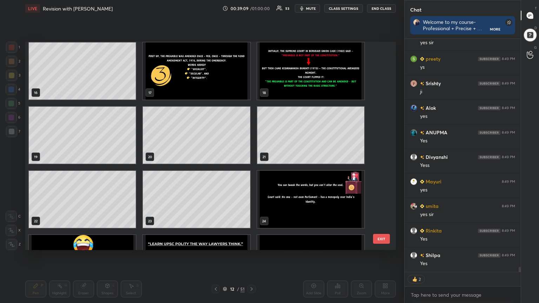
click at [252, 88] on img "grid" at bounding box center [310, 70] width 107 height 57
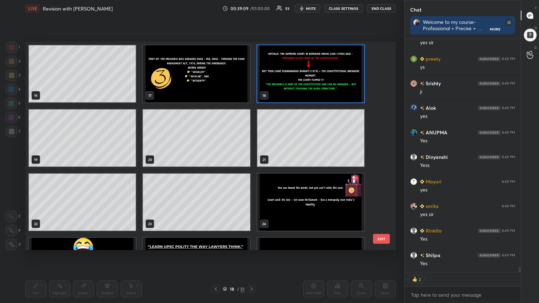
click at [252, 88] on div "16 17 18 19 20 21 22 23 24 25 26 27 28 29 30" at bounding box center [204, 146] width 358 height 208
click at [252, 88] on img "grid" at bounding box center [310, 73] width 107 height 57
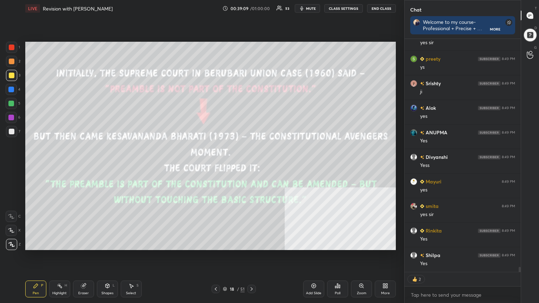
click at [252, 88] on img "grid" at bounding box center [310, 73] width 107 height 57
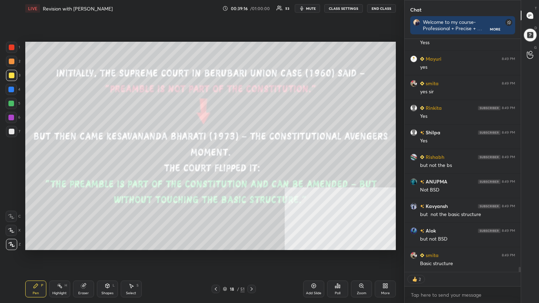
type textarea "x"
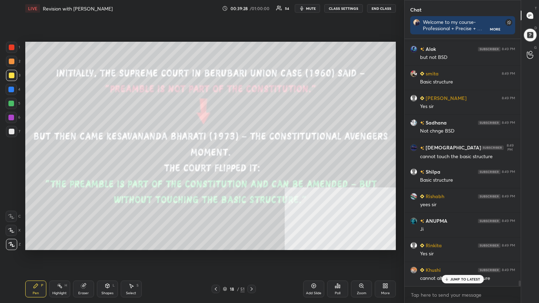
click at [225, 165] on icon at bounding box center [225, 288] width 4 height 2
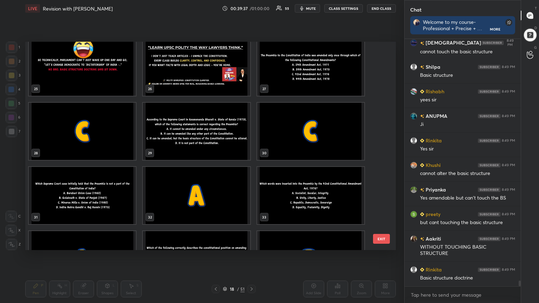
click at [89, 165] on img "grid" at bounding box center [82, 195] width 107 height 57
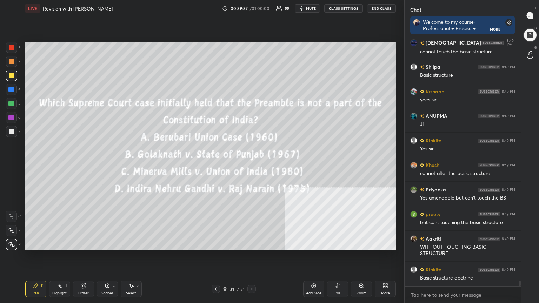
click at [90, 165] on img "grid" at bounding box center [82, 195] width 107 height 57
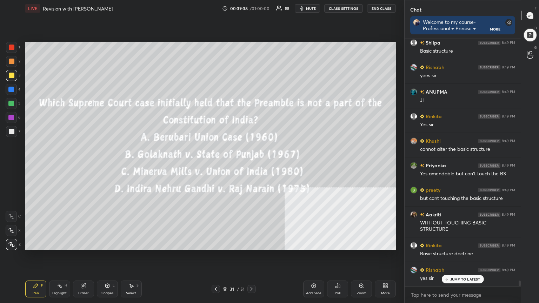
click at [252, 7] on button "CLASS SETTINGS" at bounding box center [343, 8] width 39 height 8
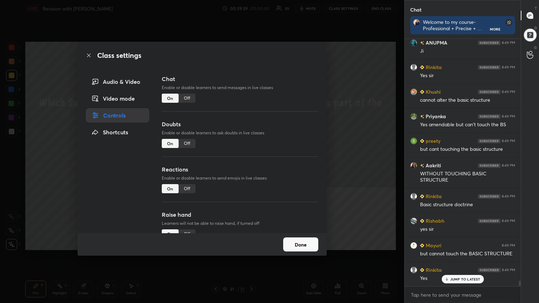
click at [189, 97] on div "Off" at bounding box center [187, 98] width 17 height 9
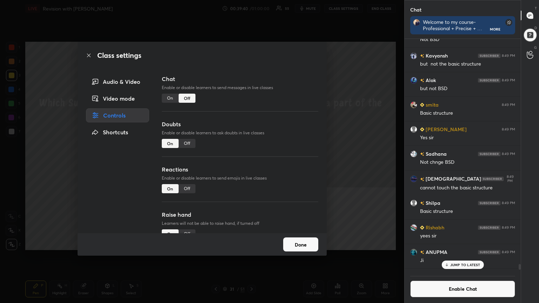
click at [88, 55] on icon at bounding box center [89, 56] width 4 height 4
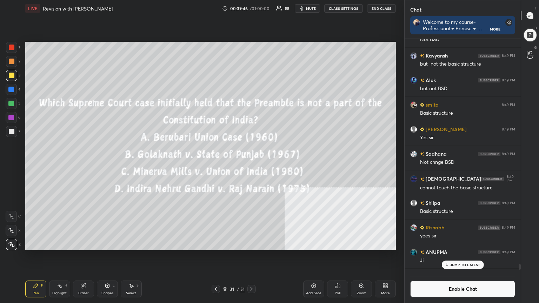
click at [252, 165] on div "Poll" at bounding box center [337, 289] width 21 height 17
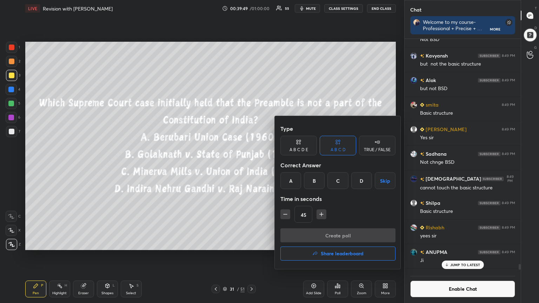
click at [252, 165] on icon "button" at bounding box center [322, 214] width 4 height 0
type input "60"
click at [252, 165] on div "A" at bounding box center [290, 180] width 21 height 17
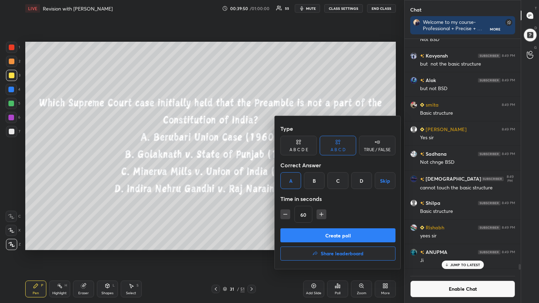
click at [252, 165] on button "Create poll" at bounding box center [337, 235] width 115 height 14
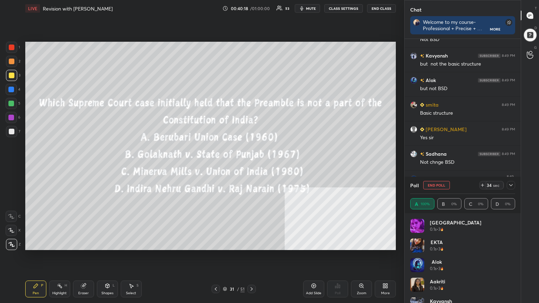
scroll to position [2, 2]
click at [9, 47] on div at bounding box center [12, 48] width 6 height 6
click at [225, 165] on icon at bounding box center [225, 289] width 4 height 4
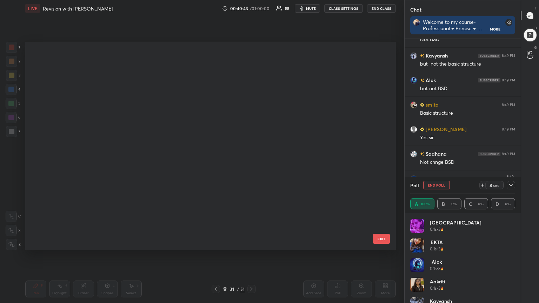
scroll to position [206, 367]
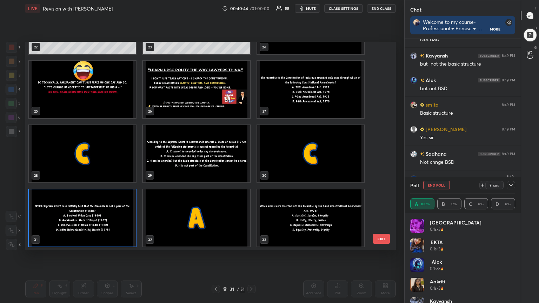
click at [216, 165] on img "grid" at bounding box center [196, 218] width 107 height 57
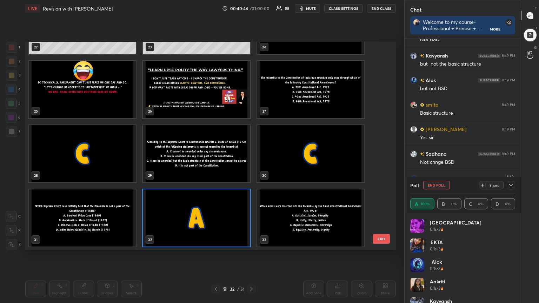
click at [216, 165] on img "grid" at bounding box center [196, 218] width 107 height 57
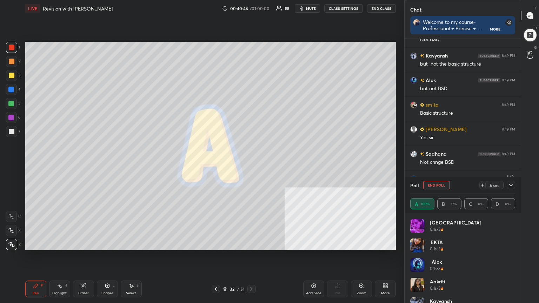
click at [226, 165] on icon at bounding box center [225, 289] width 4 height 4
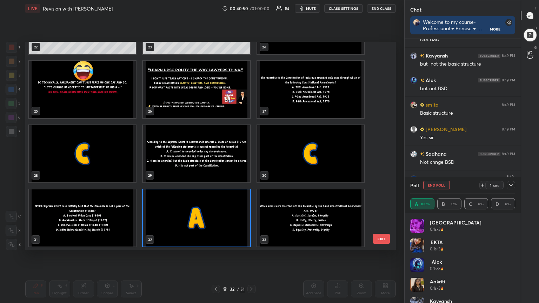
click at [220, 165] on img "grid" at bounding box center [196, 153] width 107 height 57
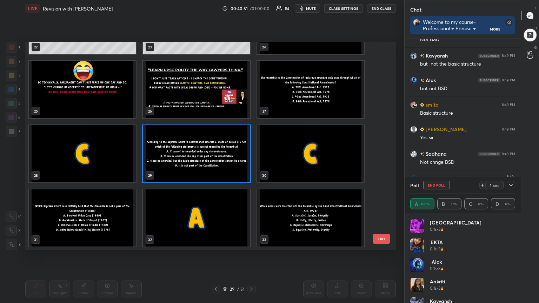
click at [220, 165] on img "grid" at bounding box center [196, 153] width 107 height 57
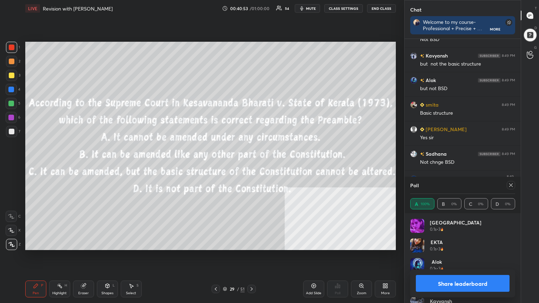
click at [252, 165] on button "Share leaderboard" at bounding box center [463, 283] width 94 height 17
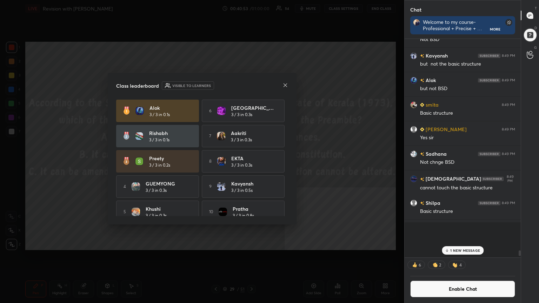
scroll to position [187, 114]
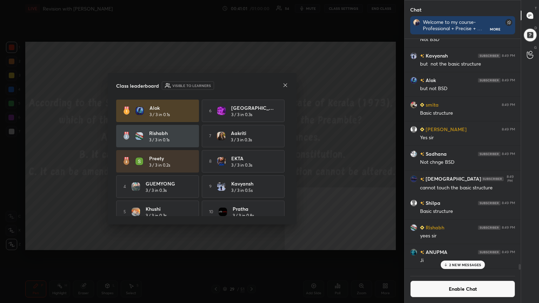
click at [252, 84] on icon at bounding box center [286, 85] width 6 height 6
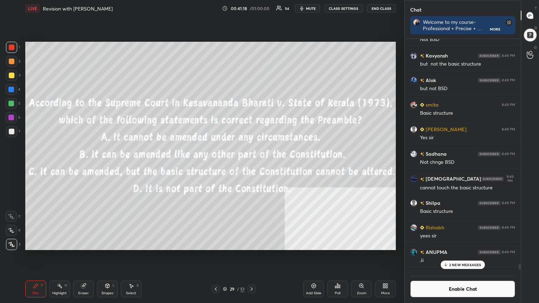
click at [252, 165] on div "Poll" at bounding box center [337, 289] width 21 height 17
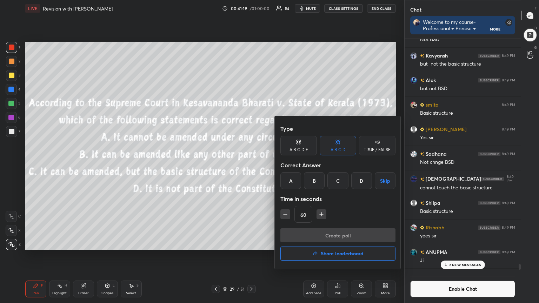
click at [252, 165] on div "C" at bounding box center [337, 180] width 21 height 17
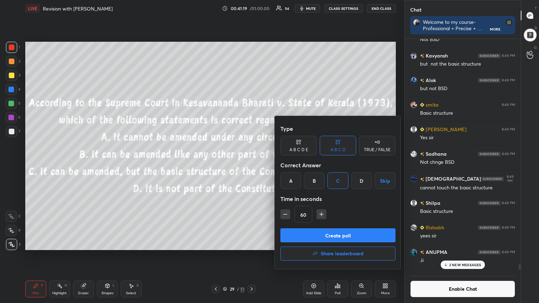
click at [252, 165] on button "Create poll" at bounding box center [337, 235] width 115 height 14
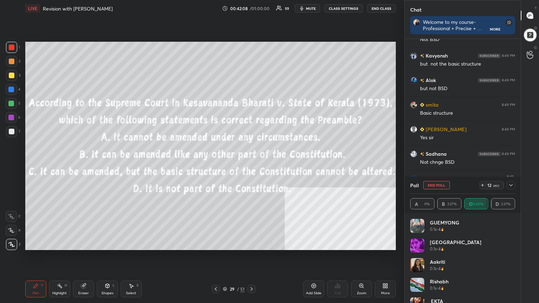
scroll to position [195, 114]
click at [252, 165] on icon at bounding box center [252, 289] width 6 height 6
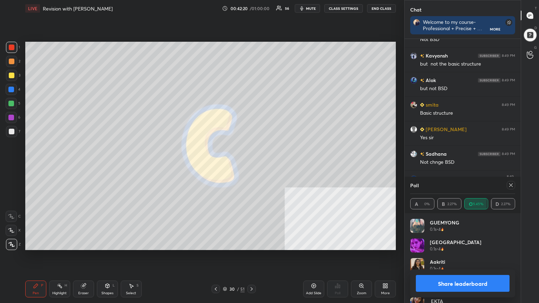
click at [252, 165] on button "Share leaderboard" at bounding box center [463, 283] width 94 height 17
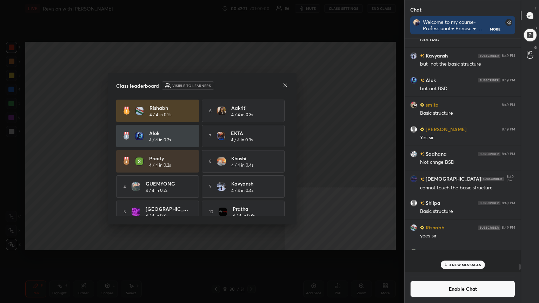
scroll to position [175, 114]
click at [252, 165] on button "Enable Chat" at bounding box center [462, 289] width 105 height 17
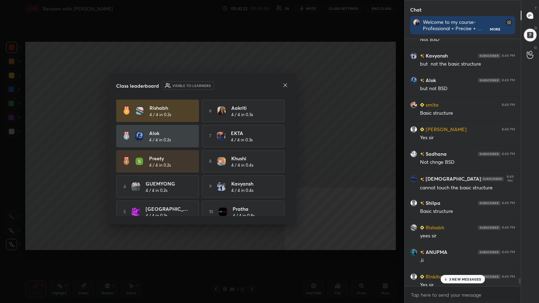
drag, startPoint x: 453, startPoint y: 278, endPoint x: 423, endPoint y: 292, distance: 33.3
click at [252, 165] on p "3 NEW MESSAGES" at bounding box center [465, 279] width 32 height 4
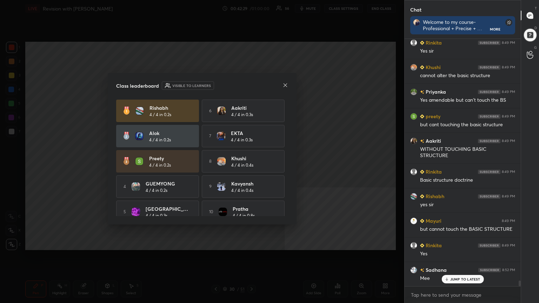
scroll to position [10734, 0]
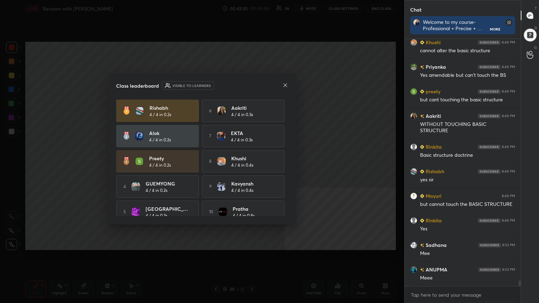
click at [252, 84] on icon at bounding box center [286, 85] width 4 height 4
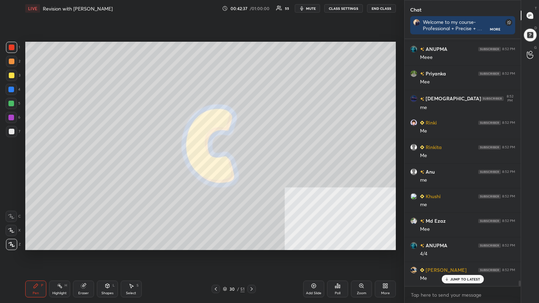
scroll to position [10980, 0]
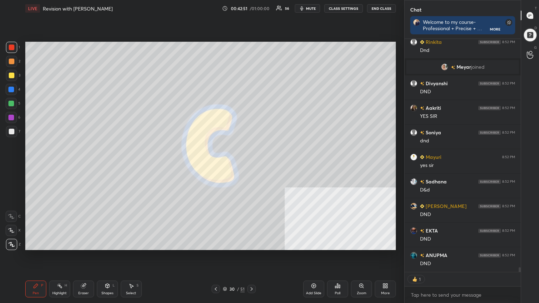
click at [252, 165] on icon at bounding box center [314, 286] width 6 height 6
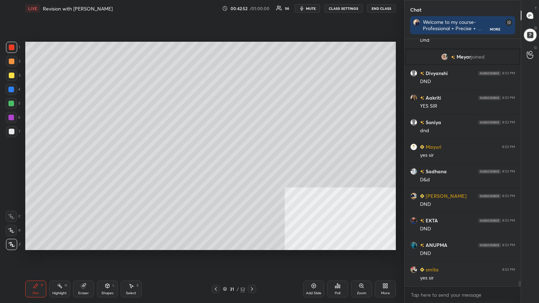
click at [9, 133] on div at bounding box center [12, 132] width 6 height 6
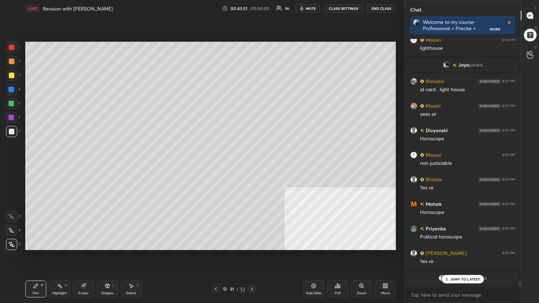
scroll to position [12578, 0]
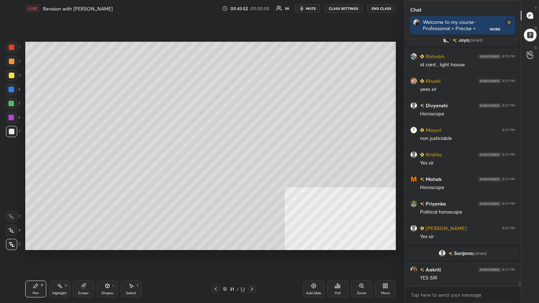
click at [252, 107] on div "Setting up your live class Poll for secs No correct answer Start poll" at bounding box center [210, 146] width 376 height 258
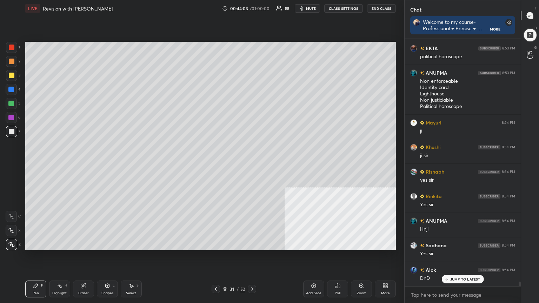
scroll to position [12898, 0]
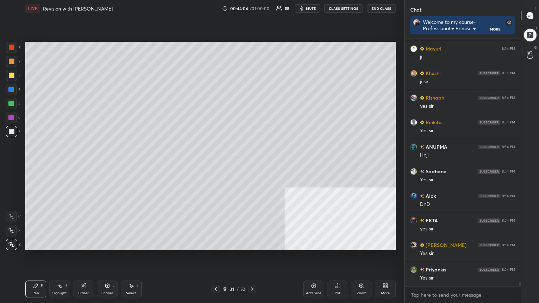
drag, startPoint x: 9, startPoint y: 73, endPoint x: 22, endPoint y: 73, distance: 13.3
click at [9, 73] on div at bounding box center [12, 76] width 6 height 6
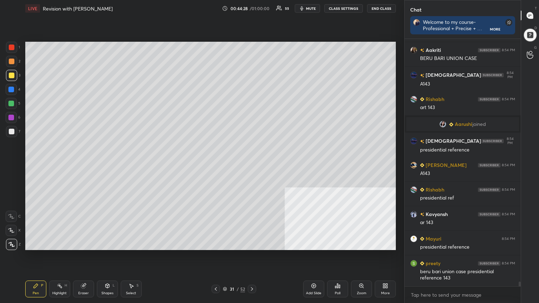
scroll to position [13461, 0]
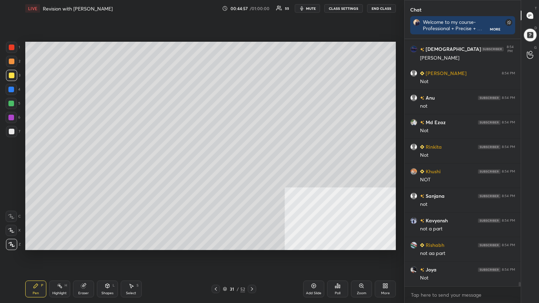
drag, startPoint x: 11, startPoint y: 45, endPoint x: 22, endPoint y: 63, distance: 21.9
click at [10, 46] on div at bounding box center [12, 48] width 6 height 6
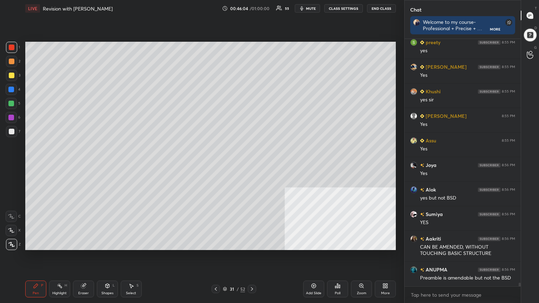
scroll to position [16541, 0]
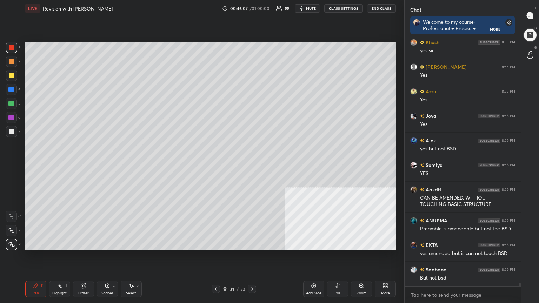
click at [10, 91] on div at bounding box center [11, 90] width 6 height 6
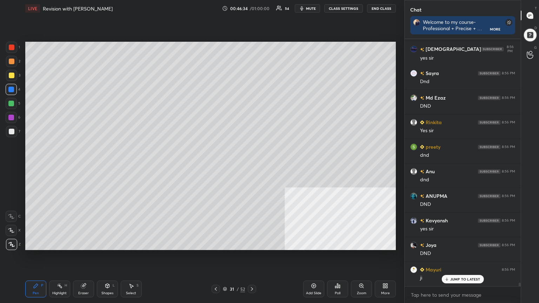
scroll to position [17438, 0]
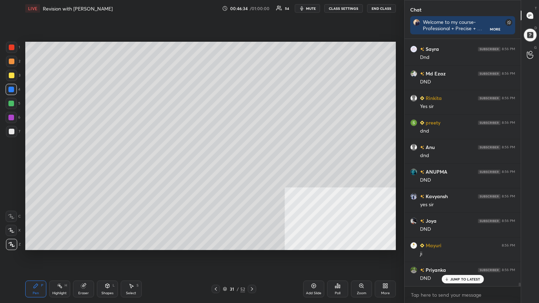
click at [224, 165] on icon at bounding box center [225, 289] width 4 height 1
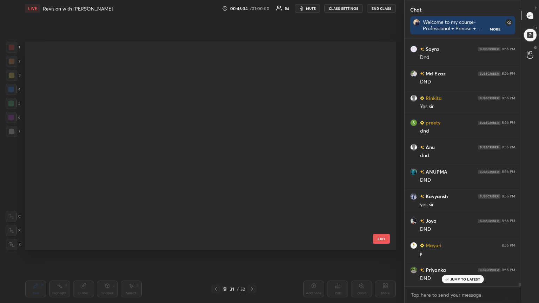
scroll to position [498, 0]
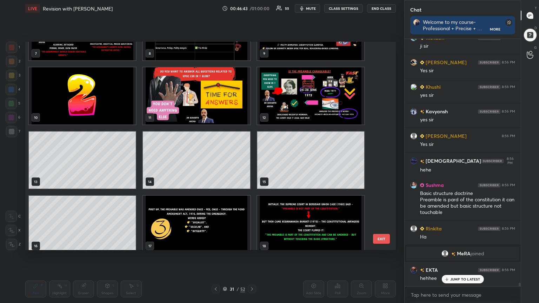
click at [252, 94] on img "grid" at bounding box center [310, 95] width 107 height 57
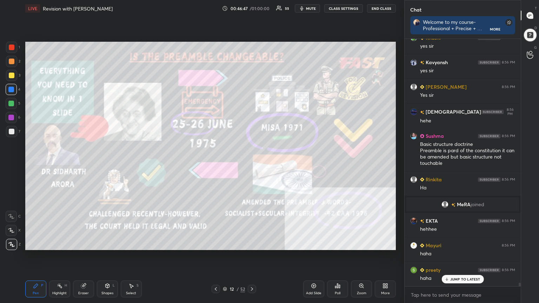
click at [86, 165] on div "Eraser" at bounding box center [83, 289] width 21 height 17
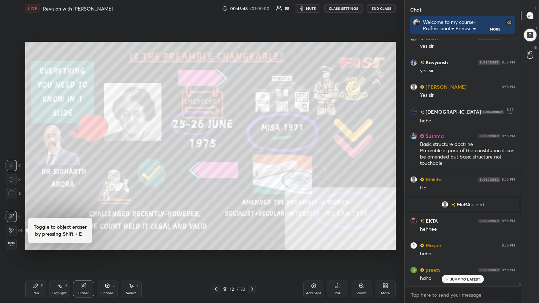
click at [9, 165] on span "Erase all" at bounding box center [11, 244] width 11 height 5
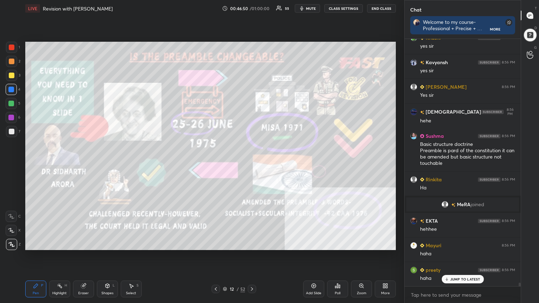
click at [11, 132] on div at bounding box center [12, 132] width 6 height 6
click at [109, 165] on icon at bounding box center [108, 286] width 6 height 6
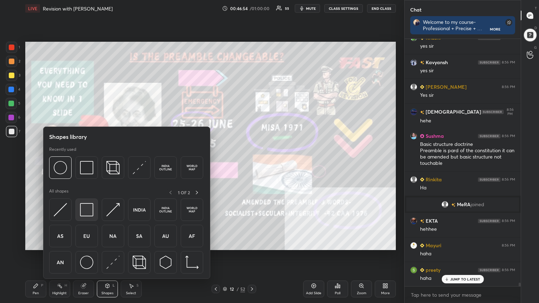
click at [87, 165] on img at bounding box center [86, 209] width 13 height 13
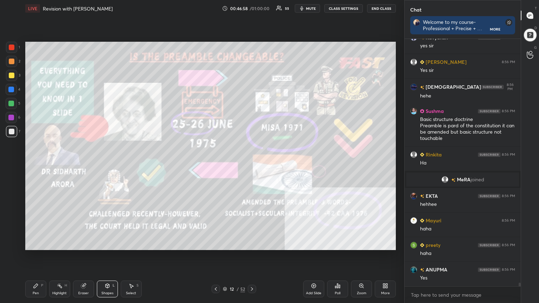
click at [37, 165] on div "Pen P" at bounding box center [35, 289] width 21 height 17
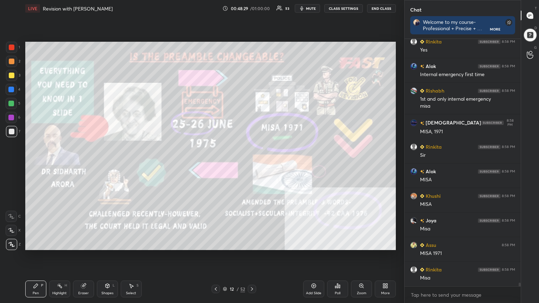
scroll to position [16996, 0]
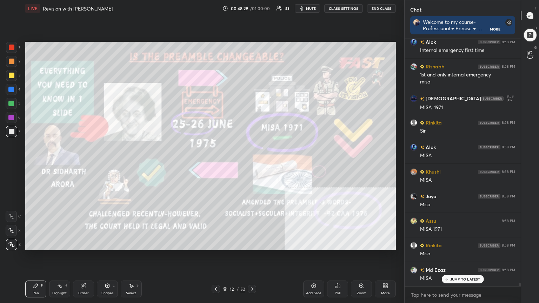
click at [252, 165] on icon at bounding box center [314, 286] width 6 height 6
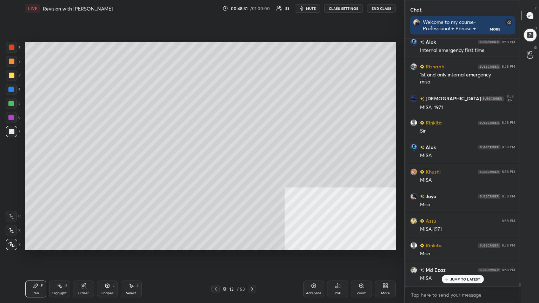
click at [11, 131] on div at bounding box center [12, 132] width 6 height 6
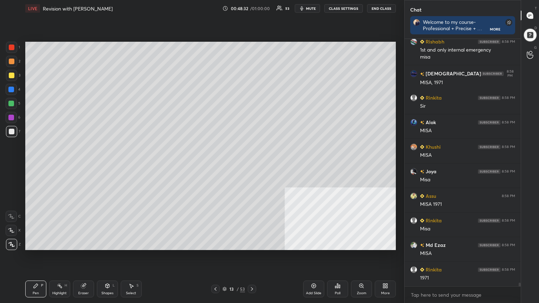
click at [11, 75] on div at bounding box center [12, 76] width 6 height 6
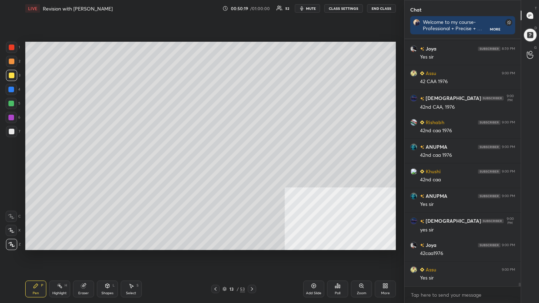
scroll to position [17718, 0]
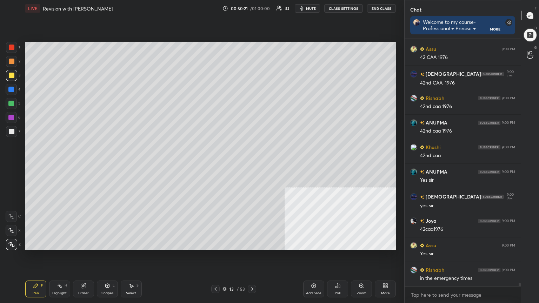
click at [7, 48] on div at bounding box center [11, 47] width 11 height 11
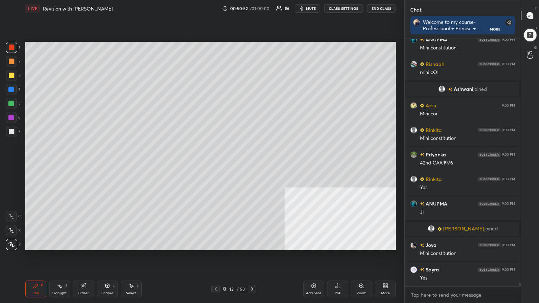
scroll to position [17959, 0]
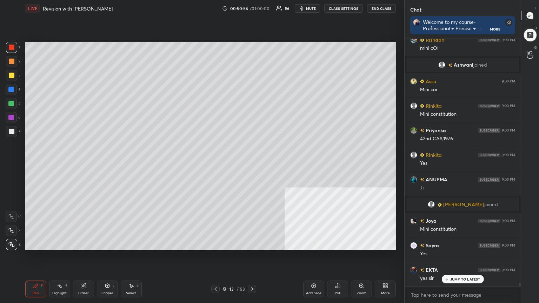
click at [225, 165] on icon at bounding box center [225, 289] width 4 height 4
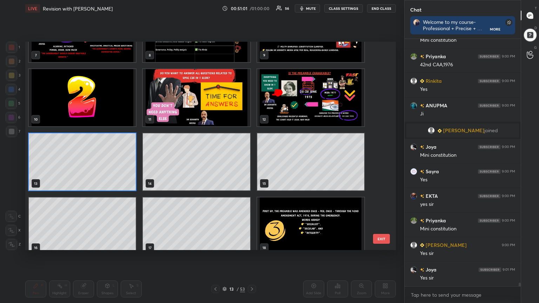
scroll to position [167, 0]
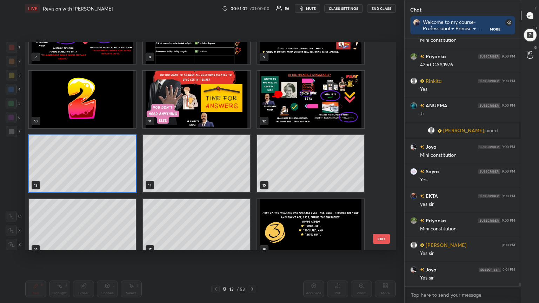
click at [252, 107] on img "grid" at bounding box center [310, 99] width 107 height 57
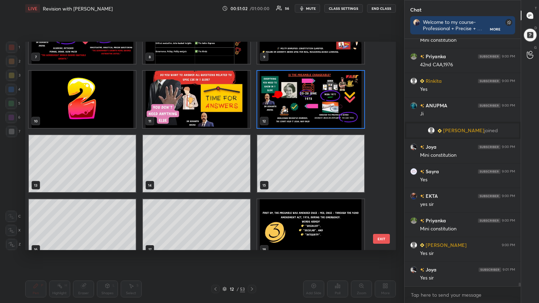
click at [252, 107] on img "grid" at bounding box center [310, 99] width 107 height 57
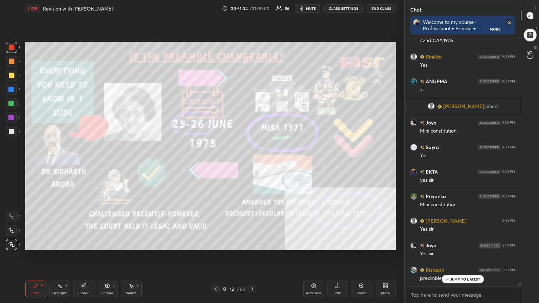
scroll to position [18082, 0]
click at [252, 165] on icon at bounding box center [384, 287] width 2 height 2
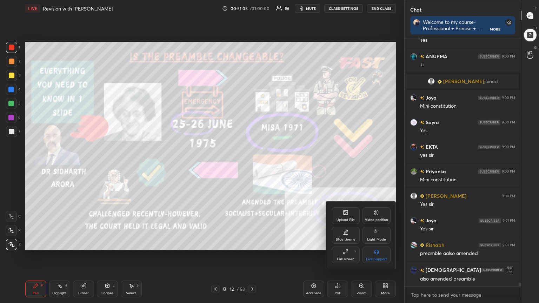
click at [252, 165] on div "Video position" at bounding box center [376, 220] width 23 height 4
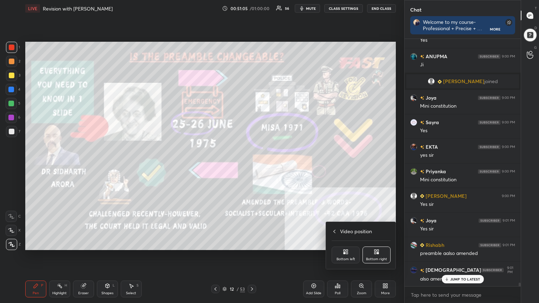
scroll to position [18107, 0]
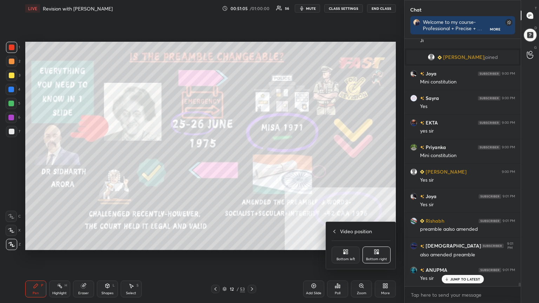
click at [252, 165] on div "Bottom left" at bounding box center [346, 255] width 28 height 17
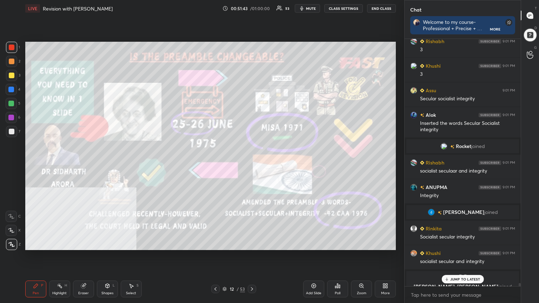
scroll to position [18925, 0]
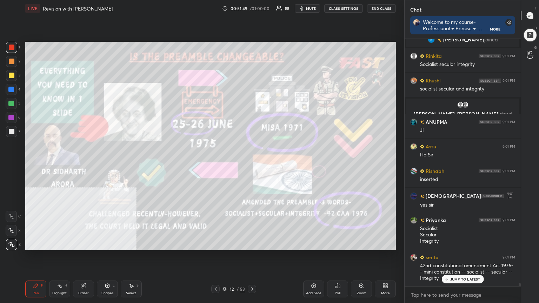
click at [226, 165] on icon at bounding box center [225, 289] width 4 height 4
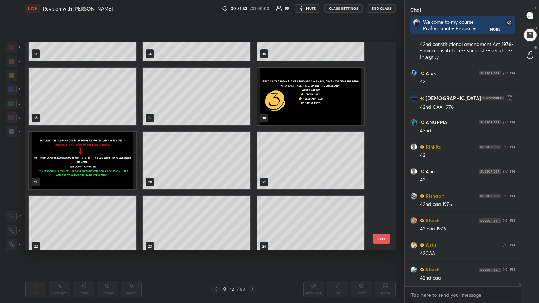
click at [252, 110] on img "grid" at bounding box center [310, 96] width 107 height 57
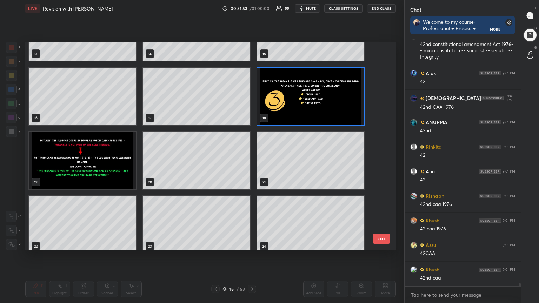
click at [252, 110] on img "grid" at bounding box center [310, 96] width 107 height 57
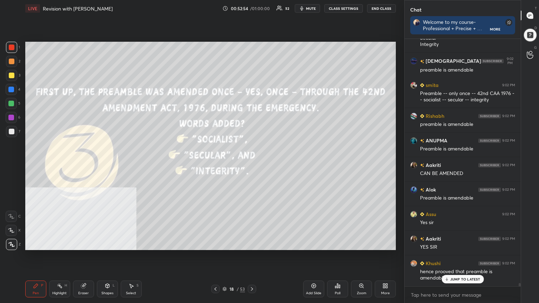
scroll to position [20217, 0]
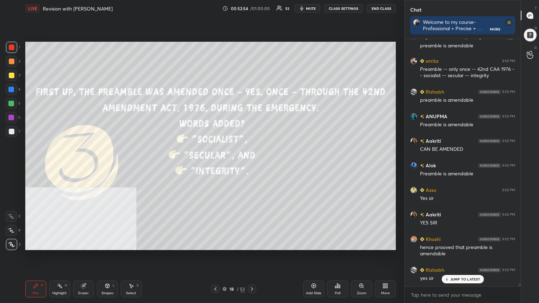
click at [225, 165] on icon at bounding box center [225, 289] width 4 height 4
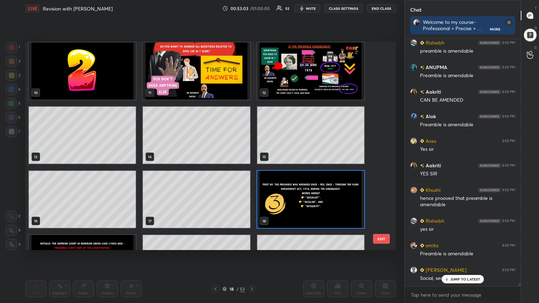
scroll to position [190, 0]
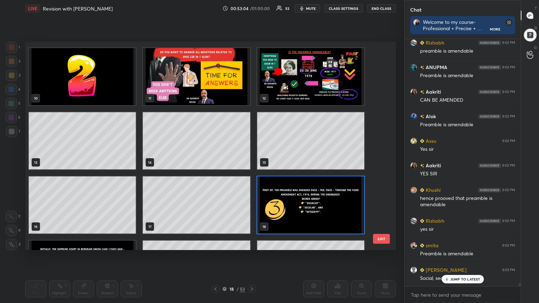
click at [252, 83] on img "grid" at bounding box center [310, 76] width 107 height 57
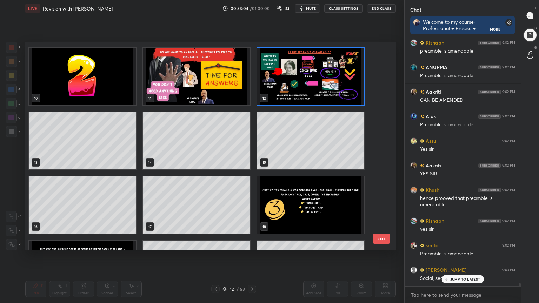
click at [252, 83] on img "grid" at bounding box center [310, 76] width 107 height 57
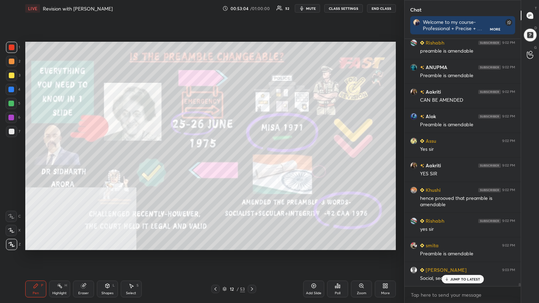
click at [252, 83] on img "grid" at bounding box center [310, 76] width 107 height 57
click at [252, 165] on div "More" at bounding box center [385, 289] width 21 height 17
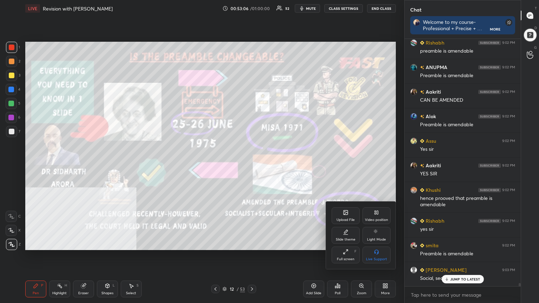
click at [252, 165] on div "Video position" at bounding box center [377, 215] width 28 height 17
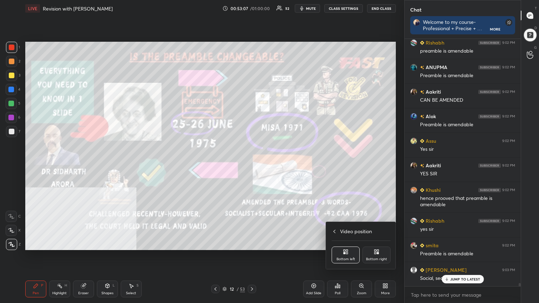
click at [252, 165] on div "Bottom right" at bounding box center [376, 260] width 21 height 4
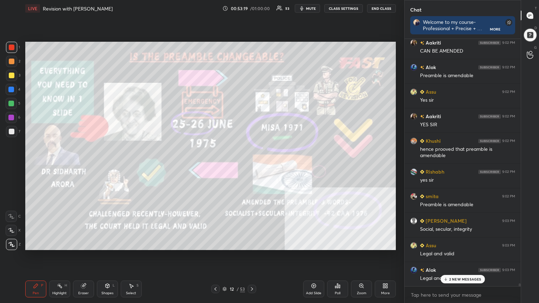
scroll to position [20364, 0]
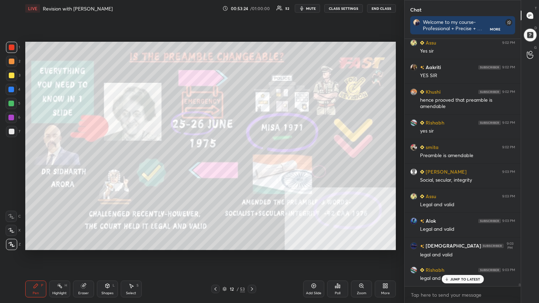
click at [226, 165] on icon at bounding box center [225, 289] width 4 height 4
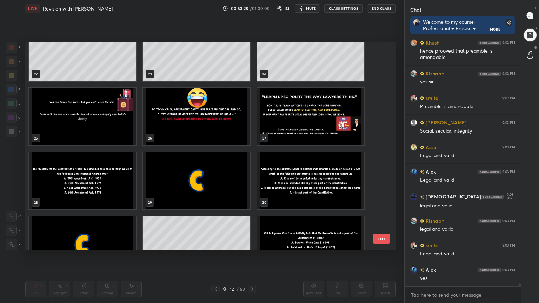
scroll to position [473, 0]
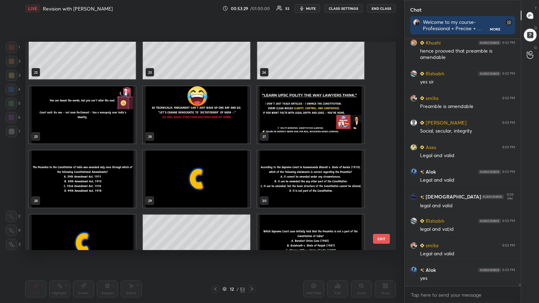
click at [252, 115] on img "grid" at bounding box center [310, 114] width 107 height 57
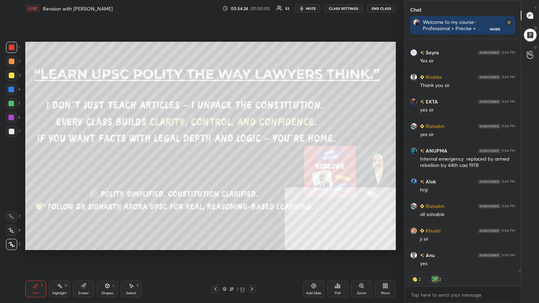
scroll to position [20869, 0]
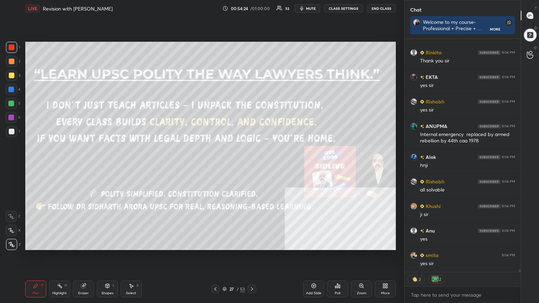
click at [252, 165] on icon at bounding box center [314, 286] width 6 height 6
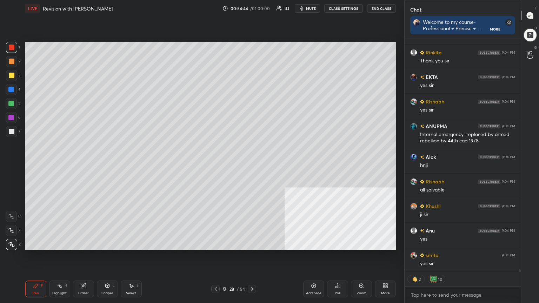
scroll to position [20893, 0]
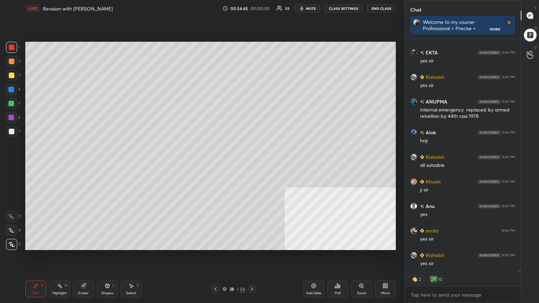
type textarea "x"
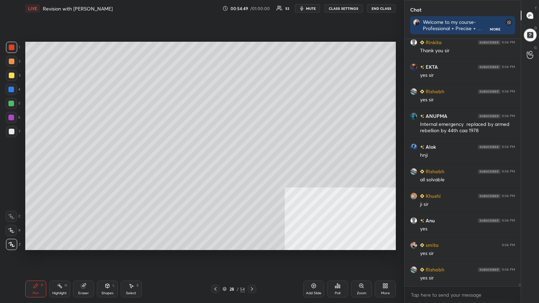
click at [225, 165] on icon at bounding box center [225, 289] width 4 height 4
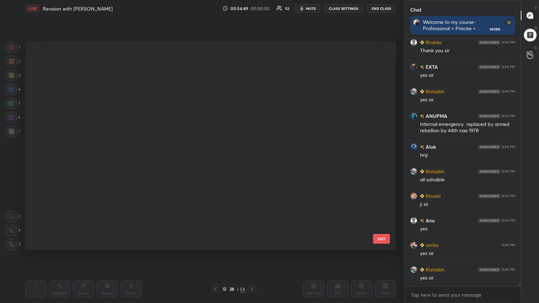
scroll to position [206, 367]
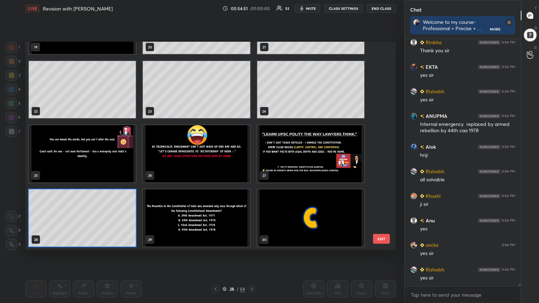
click at [236, 165] on img "grid" at bounding box center [196, 218] width 107 height 57
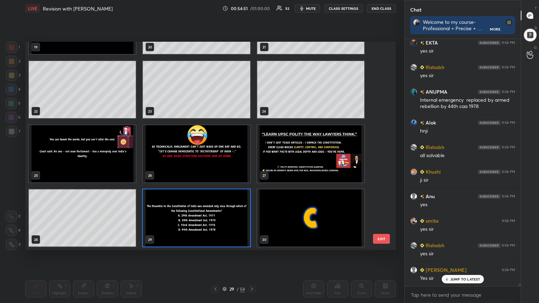
click at [236, 165] on img "grid" at bounding box center [196, 218] width 107 height 57
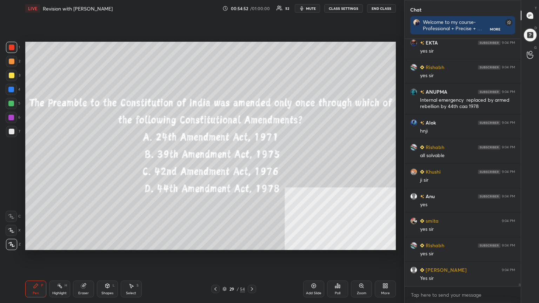
scroll to position [20928, 0]
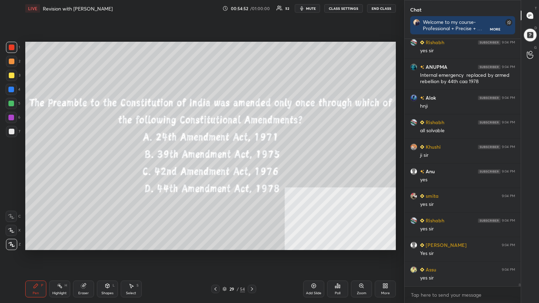
click at [252, 7] on button "CLASS SETTINGS" at bounding box center [343, 8] width 39 height 8
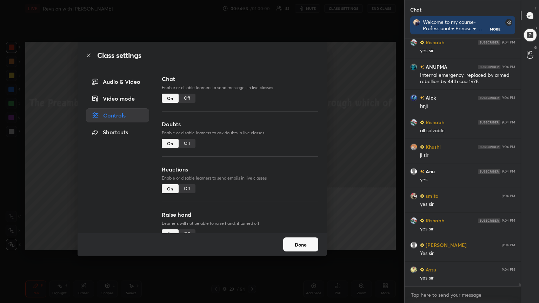
click at [185, 95] on div "Off" at bounding box center [187, 98] width 17 height 9
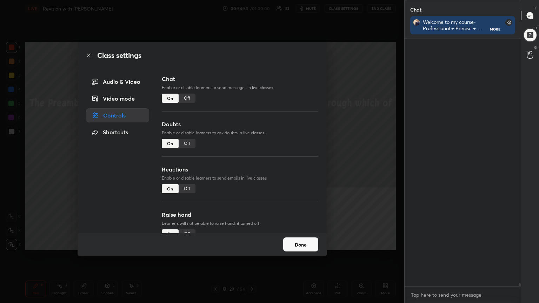
scroll to position [231, 114]
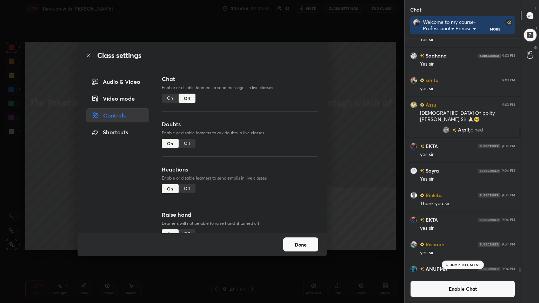
click at [91, 56] on icon at bounding box center [89, 56] width 6 height 6
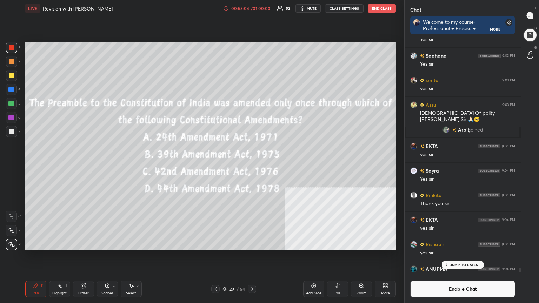
click at [252, 165] on icon at bounding box center [338, 286] width 6 height 6
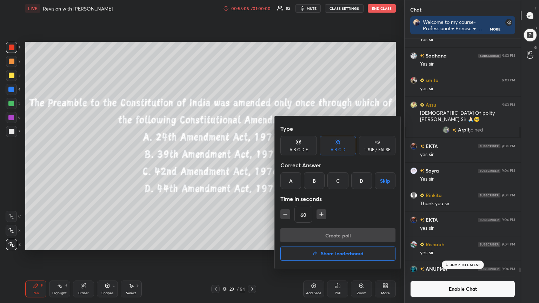
click at [252, 165] on div "C" at bounding box center [337, 180] width 21 height 17
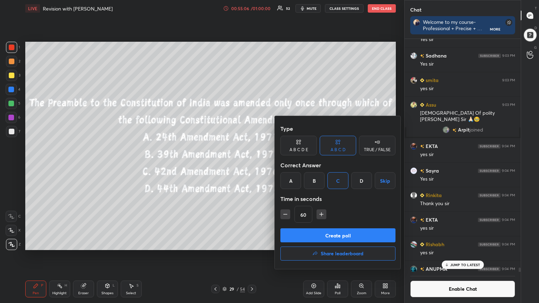
click at [252, 165] on button "Create poll" at bounding box center [337, 235] width 115 height 14
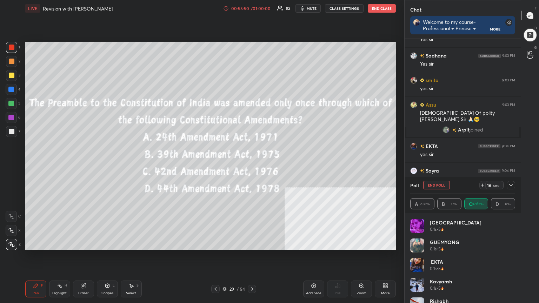
scroll to position [2, 2]
click at [252, 165] on icon at bounding box center [252, 289] width 6 height 6
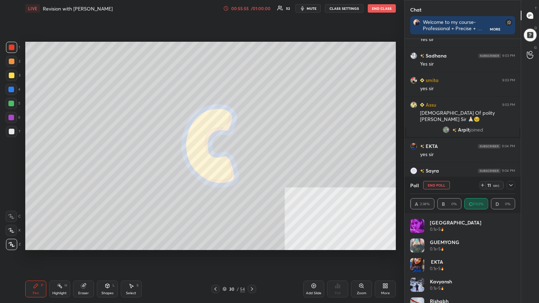
click at [223, 165] on icon at bounding box center [225, 289] width 4 height 1
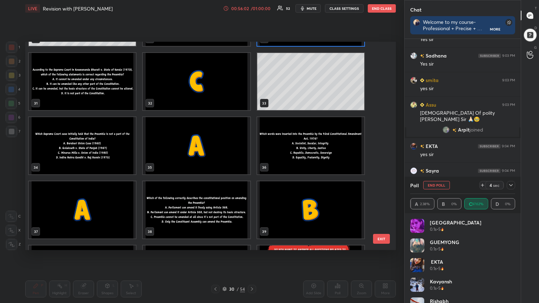
scroll to position [635, 0]
click at [252, 147] on img "grid" at bounding box center [310, 145] width 107 height 57
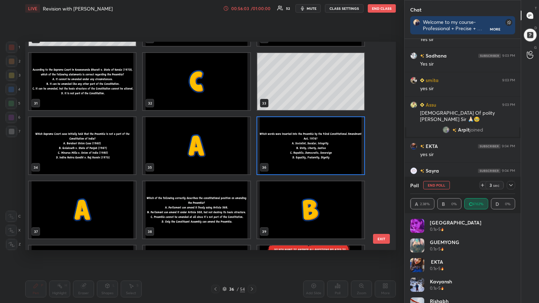
click at [252, 148] on img "grid" at bounding box center [310, 145] width 107 height 57
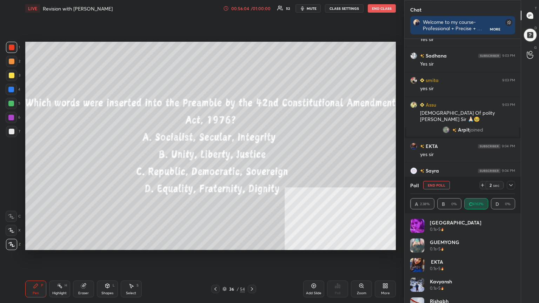
scroll to position [2, 2]
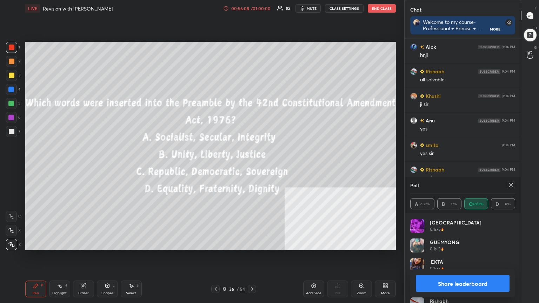
click at [252, 165] on button "Share leaderboard" at bounding box center [463, 283] width 94 height 17
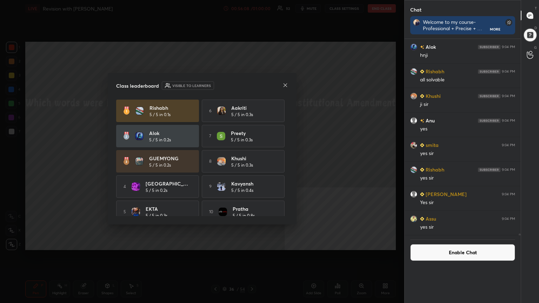
scroll to position [20126, 0]
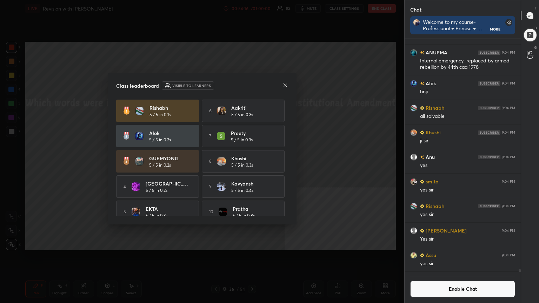
click at [252, 85] on icon at bounding box center [286, 85] width 6 height 6
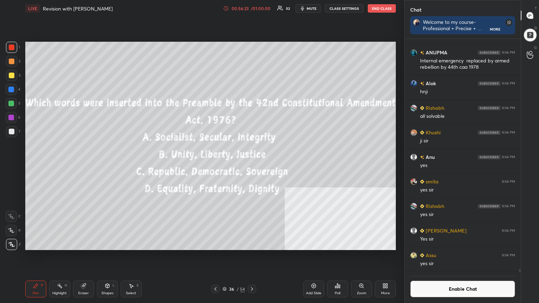
click at [252, 165] on icon at bounding box center [339, 286] width 1 height 3
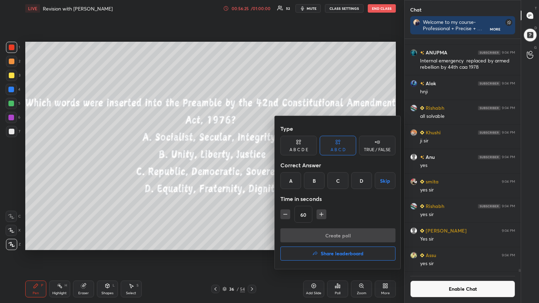
click at [252, 165] on div "A" at bounding box center [290, 180] width 21 height 17
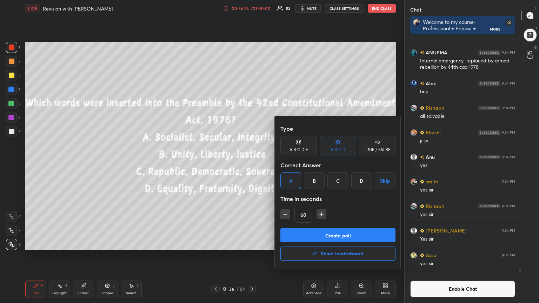
click at [252, 165] on button "Create poll" at bounding box center [337, 235] width 115 height 14
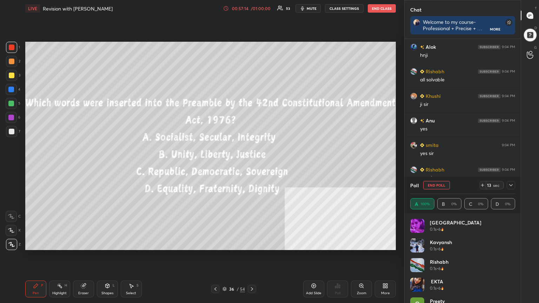
click at [225, 165] on icon at bounding box center [225, 289] width 4 height 4
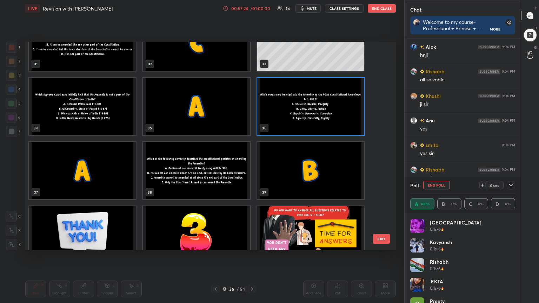
scroll to position [672, 0]
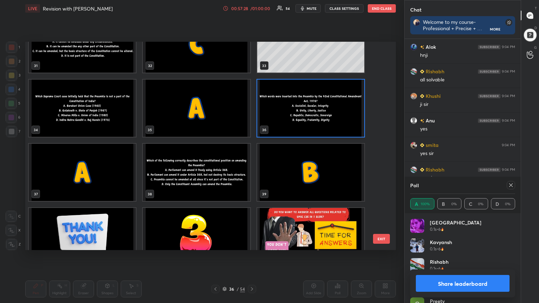
click at [236, 165] on img "grid" at bounding box center [196, 172] width 107 height 57
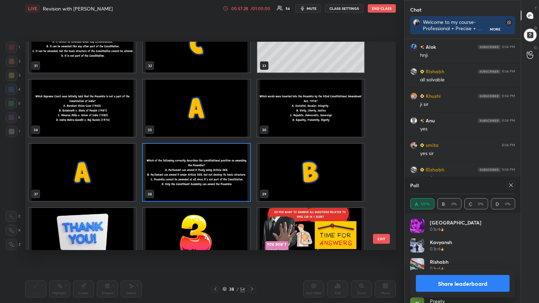
click at [236, 165] on img "grid" at bounding box center [196, 172] width 107 height 57
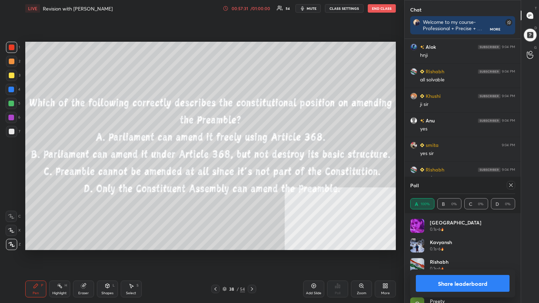
click at [252, 165] on button "Share leaderboard" at bounding box center [463, 283] width 94 height 17
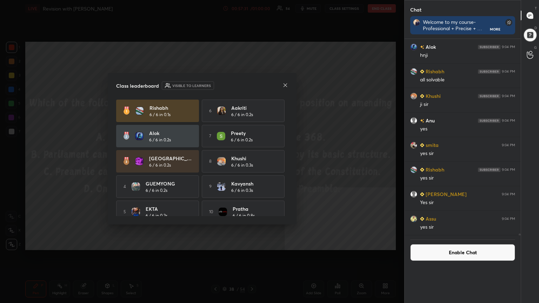
scroll to position [20126, 0]
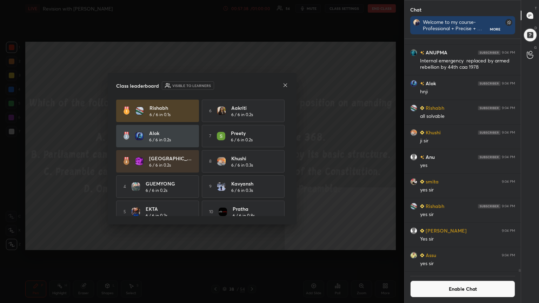
click at [252, 84] on icon at bounding box center [286, 85] width 6 height 6
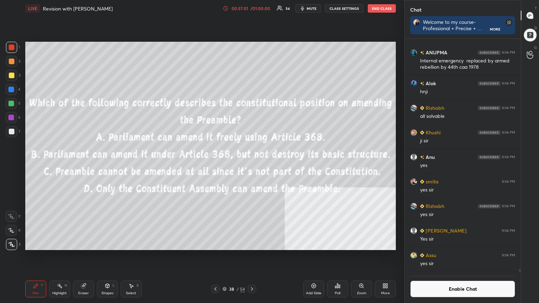
click at [252, 165] on div "Poll" at bounding box center [337, 289] width 21 height 17
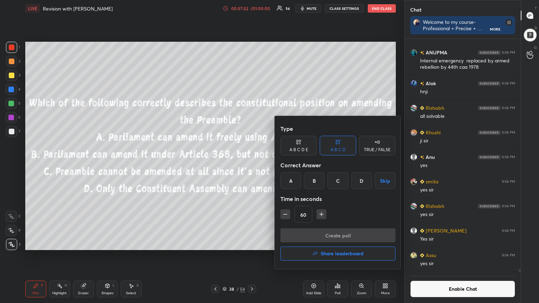
click at [252, 165] on div "B" at bounding box center [314, 180] width 21 height 17
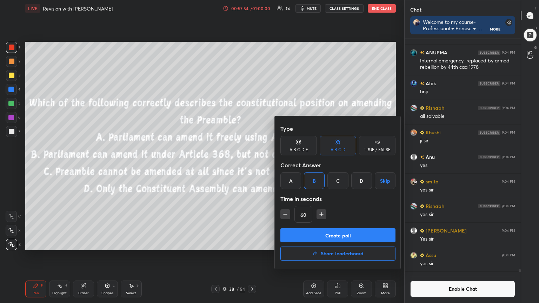
click at [252, 165] on button "Create poll" at bounding box center [337, 235] width 115 height 14
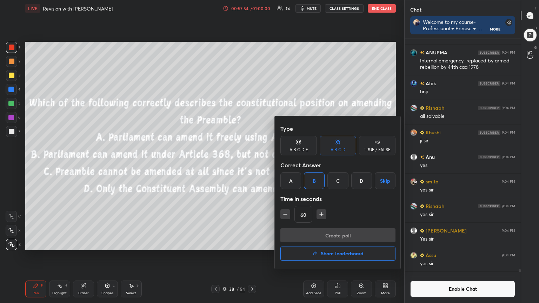
scroll to position [164, 114]
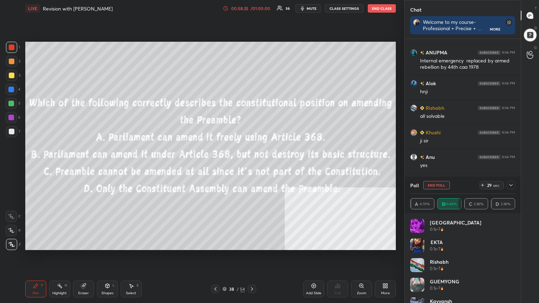
click at [224, 165] on icon at bounding box center [225, 289] width 4 height 4
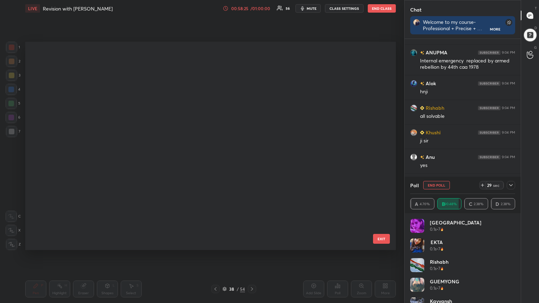
scroll to position [2, 4]
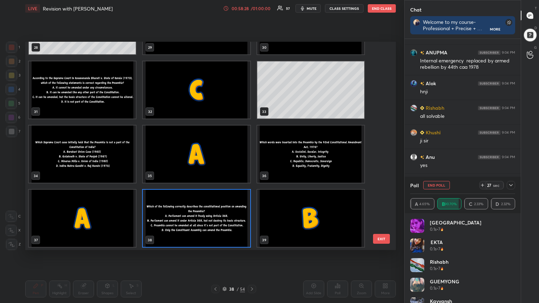
click at [226, 165] on img "grid" at bounding box center [196, 218] width 107 height 57
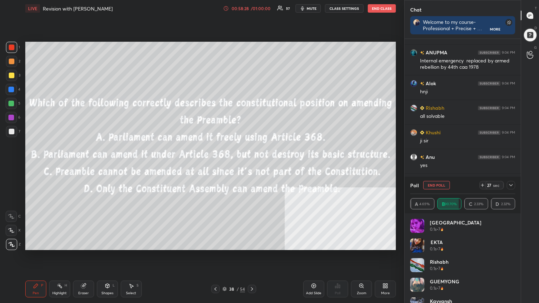
click at [226, 165] on img "grid" at bounding box center [196, 218] width 107 height 57
click at [252, 165] on icon at bounding box center [252, 289] width 6 height 6
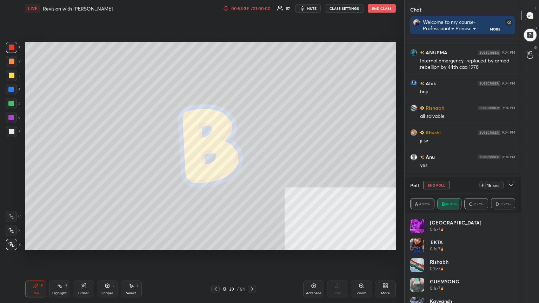
click at [223, 165] on icon at bounding box center [225, 289] width 4 height 4
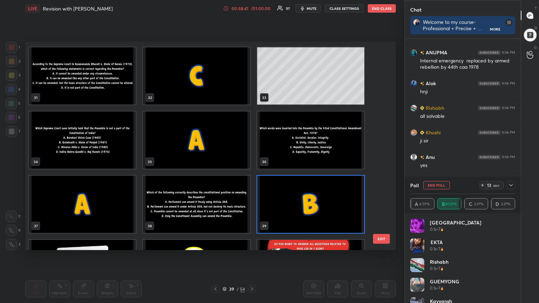
scroll to position [638, 0]
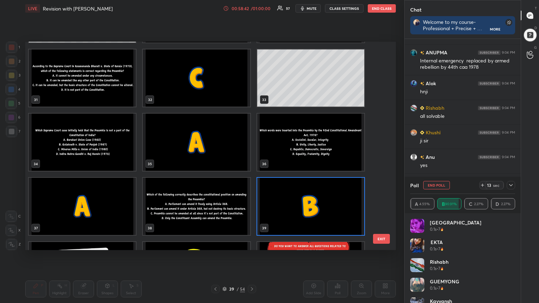
click at [238, 165] on img "grid" at bounding box center [196, 206] width 107 height 57
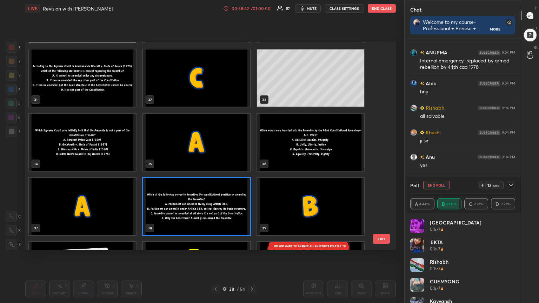
click at [237, 165] on img "grid" at bounding box center [196, 206] width 107 height 57
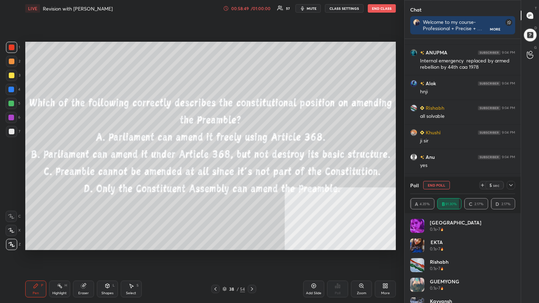
click at [224, 165] on icon at bounding box center [225, 289] width 4 height 1
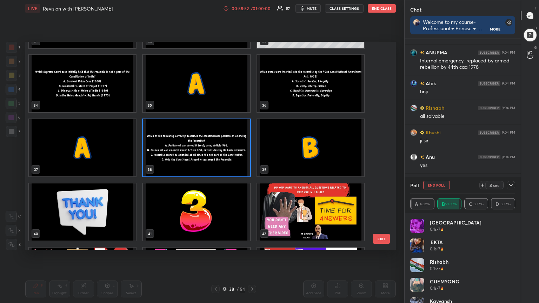
scroll to position [701, 0]
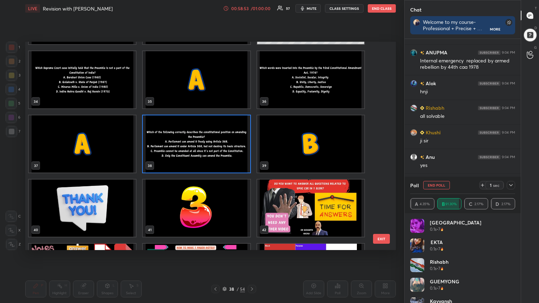
click at [93, 165] on img "grid" at bounding box center [82, 208] width 107 height 57
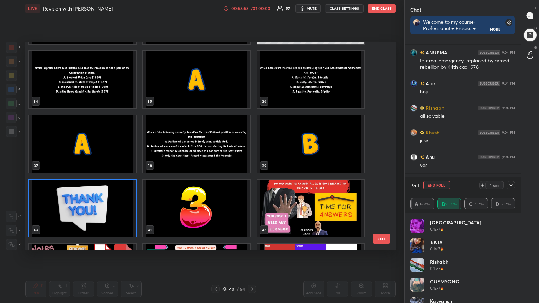
click at [93, 165] on img "grid" at bounding box center [82, 208] width 107 height 57
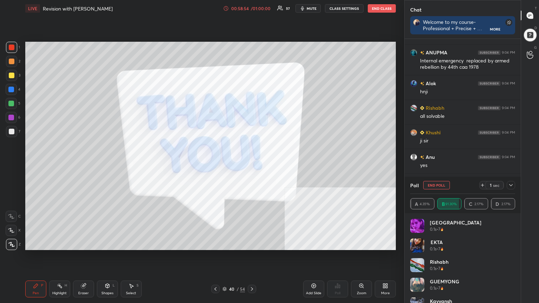
click at [93, 165] on img "grid" at bounding box center [82, 208] width 107 height 57
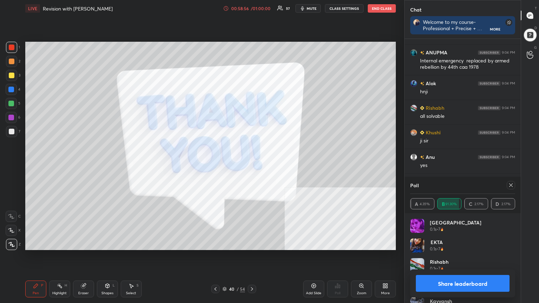
click at [252, 165] on button "Share leaderboard" at bounding box center [463, 283] width 94 height 17
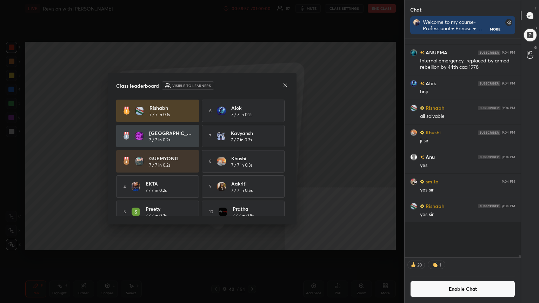
scroll to position [175, 114]
click at [252, 165] on button "Enable Chat" at bounding box center [462, 289] width 105 height 17
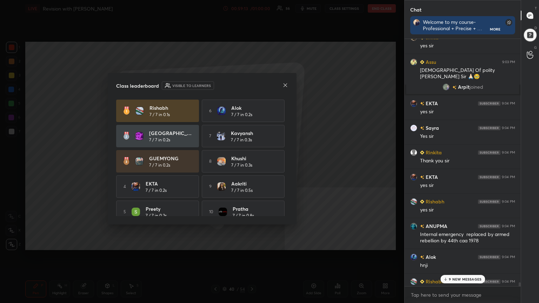
click at [252, 85] on icon at bounding box center [286, 85] width 6 height 6
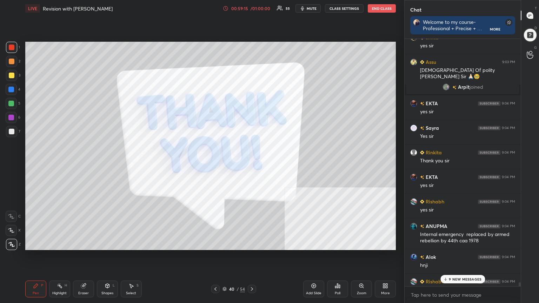
drag, startPoint x: 465, startPoint y: 279, endPoint x: 459, endPoint y: 281, distance: 6.2
click at [252, 165] on p "9 NEW MESSAGES" at bounding box center [465, 279] width 33 height 4
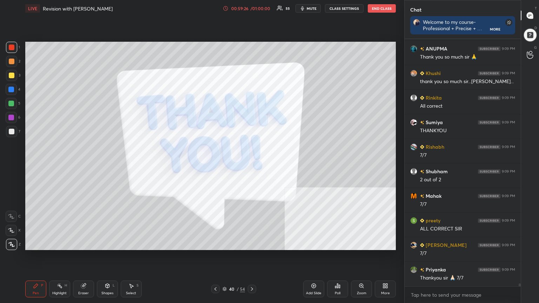
click at [225, 165] on icon at bounding box center [225, 289] width 4 height 4
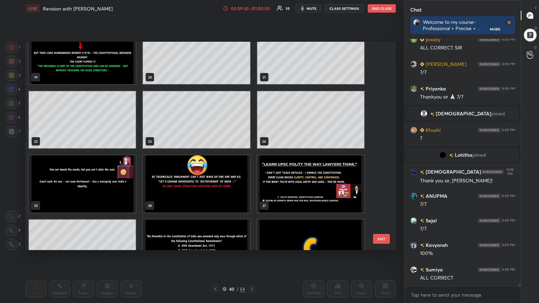
click at [252, 130] on div "16 17 18 19 20 21 22 23 24 25 26 27 28 29 30" at bounding box center [204, 146] width 358 height 208
click at [252, 165] on img "grid" at bounding box center [310, 183] width 107 height 57
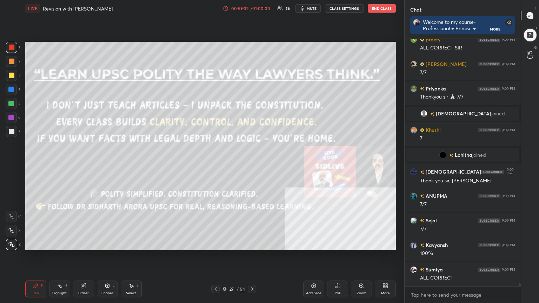
click at [252, 165] on div "More" at bounding box center [385, 289] width 21 height 17
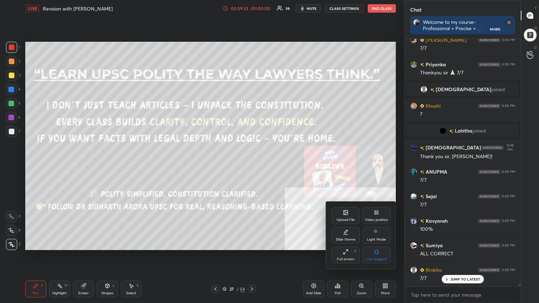
click at [252, 165] on icon at bounding box center [377, 213] width 6 height 6
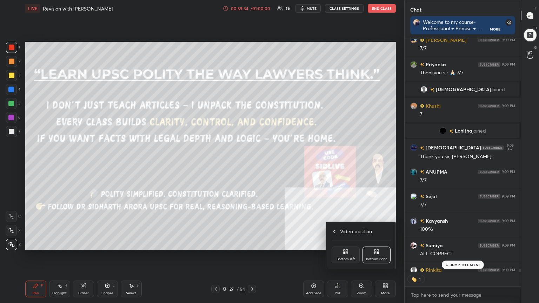
click at [252, 165] on icon at bounding box center [345, 253] width 2 height 2
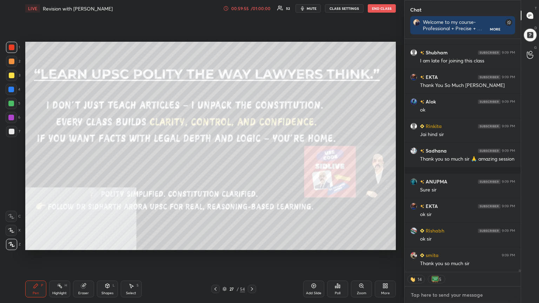
click at [252, 165] on textarea at bounding box center [462, 295] width 105 height 11
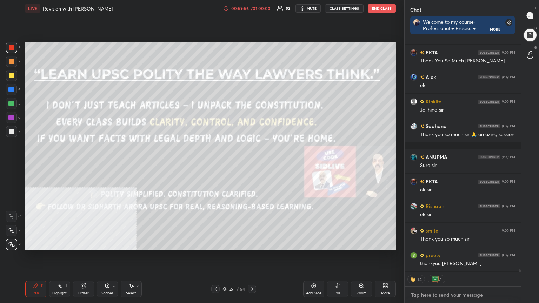
click at [252, 165] on textarea at bounding box center [462, 295] width 105 height 11
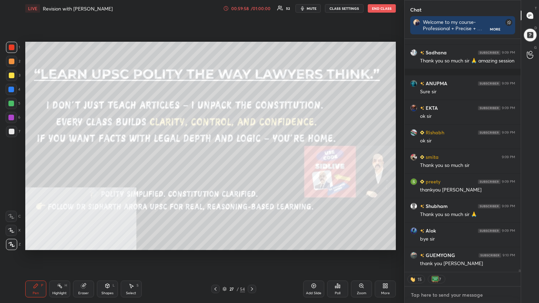
type textarea "x"
type textarea "G"
type textarea "x"
type textarea "GO"
type textarea "x"
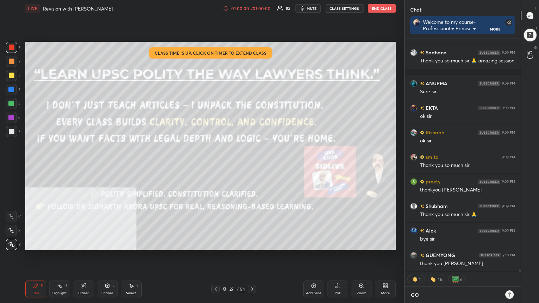
type textarea "[DEMOGRAPHIC_DATA]"
type textarea "x"
type textarea "[DEMOGRAPHIC_DATA]"
type textarea "x"
type textarea "[DEMOGRAPHIC_DATA] B"
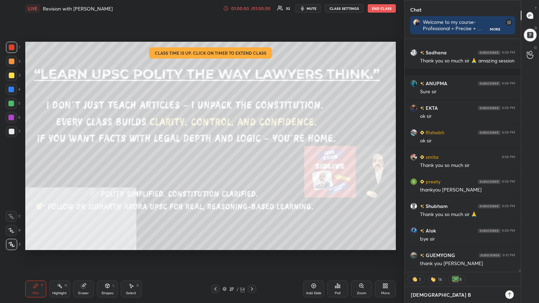
type textarea "x"
type textarea "[DEMOGRAPHIC_DATA] BL"
type textarea "x"
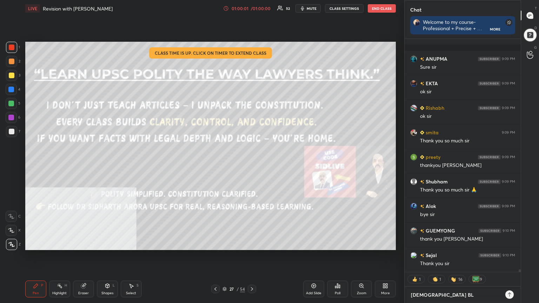
type textarea "[DEMOGRAPHIC_DATA] BLE"
type textarea "x"
type textarea "[DEMOGRAPHIC_DATA] BLES"
type textarea "x"
type textarea "[DEMOGRAPHIC_DATA] BLESS"
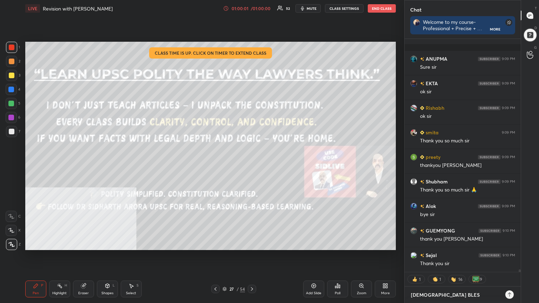
type textarea "x"
type textarea "[DEMOGRAPHIC_DATA] BLESS."
type textarea "x"
type textarea "[DEMOGRAPHIC_DATA] BLESS.J"
type textarea "x"
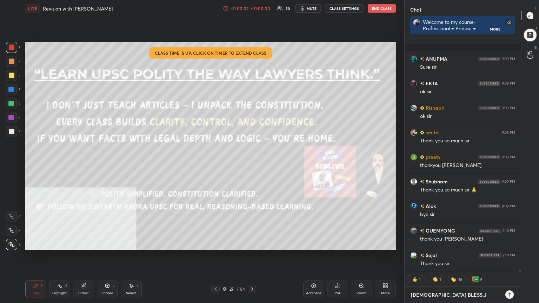
type textarea "[DEMOGRAPHIC_DATA] BLESS.JA"
type textarea "x"
type textarea "[DEMOGRAPHIC_DATA] BLESS.JAI"
type textarea "x"
type textarea "[DEMOGRAPHIC_DATA] BLESS.JAI"
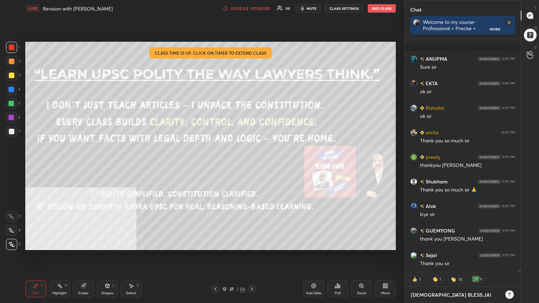
type textarea "x"
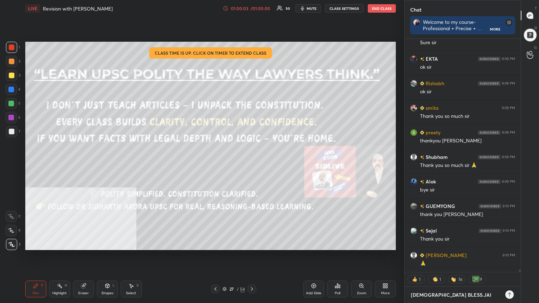
type textarea "[DEMOGRAPHIC_DATA] BLESS.[PERSON_NAME]"
type textarea "x"
type textarea "[DEMOGRAPHIC_DATA] BLESS.[PERSON_NAME]"
type textarea "x"
type textarea "[DEMOGRAPHIC_DATA] BLESS.JAI HIN"
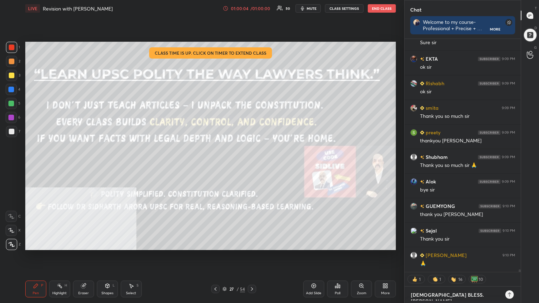
type textarea "x"
type textarea "[DEMOGRAPHIC_DATA] BLESS.[PERSON_NAME]"
type textarea "x"
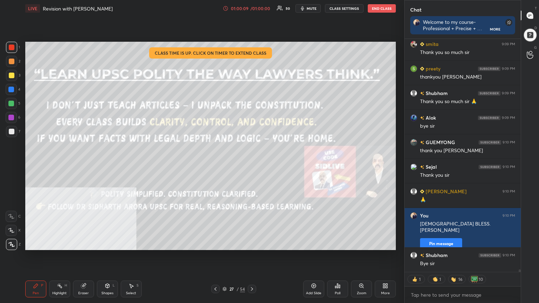
click at [252, 8] on button "End Class" at bounding box center [382, 8] width 28 height 8
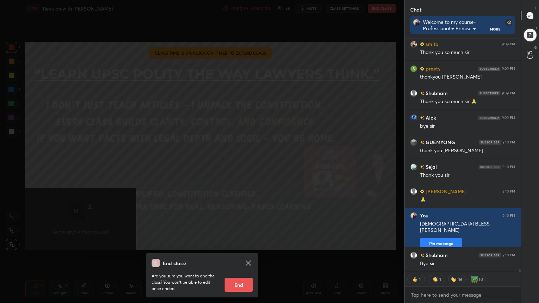
click at [232, 165] on button "End" at bounding box center [239, 285] width 28 height 14
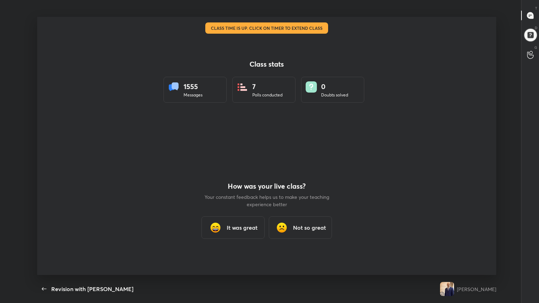
type textarea "x"
click at [238, 165] on h3 "It was great" at bounding box center [242, 228] width 31 height 8
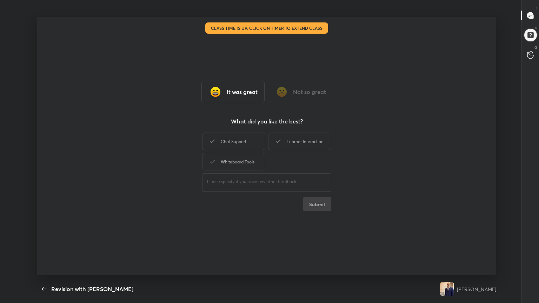
click at [243, 163] on div "Whiteboard Tools" at bounding box center [233, 162] width 63 height 18
click at [252, 165] on div "It was great Not so great What did you like the best? Chat Support Learner Inte…" at bounding box center [266, 146] width 459 height 258
drag, startPoint x: 321, startPoint y: 203, endPoint x: 317, endPoint y: 204, distance: 4.4
click at [252, 165] on button "Submit" at bounding box center [317, 204] width 28 height 14
